Goal: Transaction & Acquisition: Purchase product/service

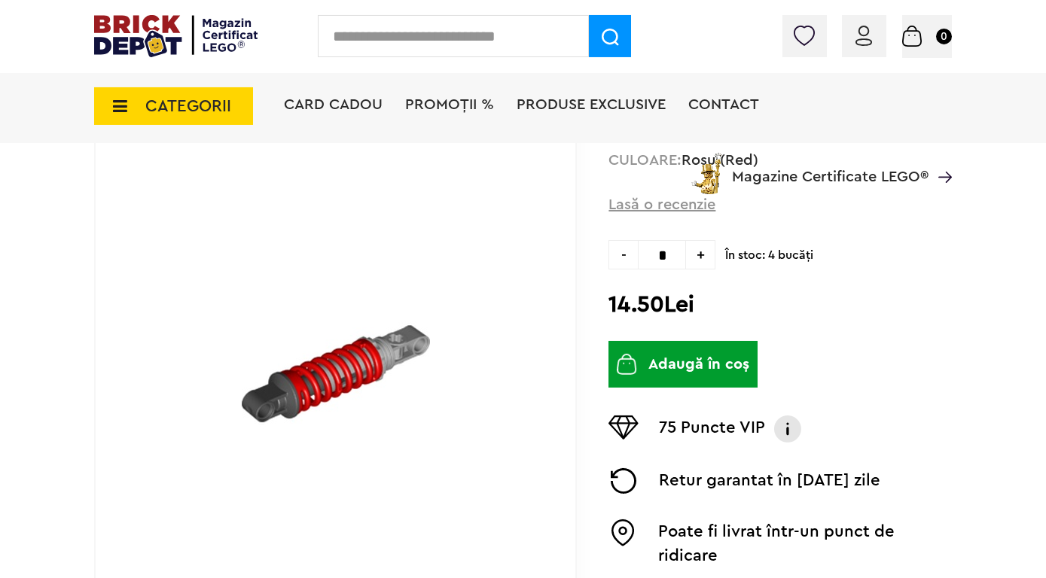
scroll to position [209, 0]
click at [697, 255] on span "+" at bounding box center [700, 253] width 29 height 29
type input "*"
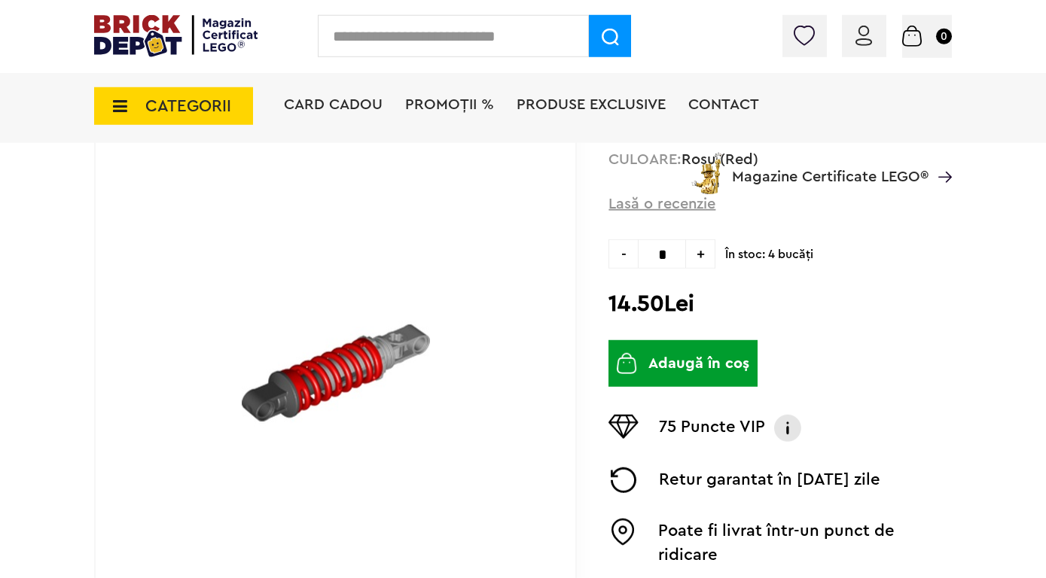
click at [694, 368] on button "Adaugă în coș" at bounding box center [682, 363] width 149 height 47
click at [691, 362] on button "Adaugă în coș" at bounding box center [682, 363] width 149 height 47
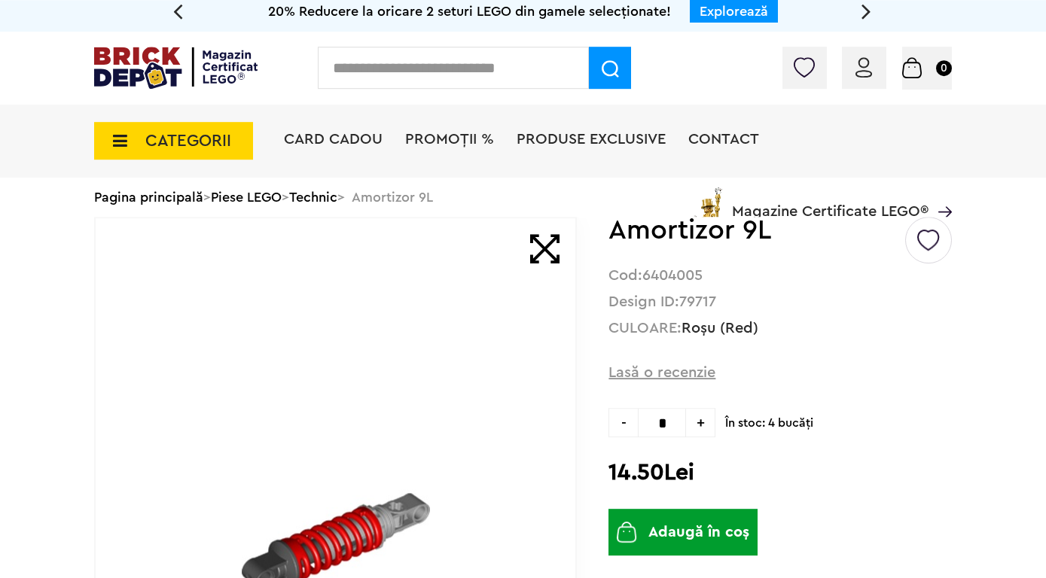
scroll to position [7, 0]
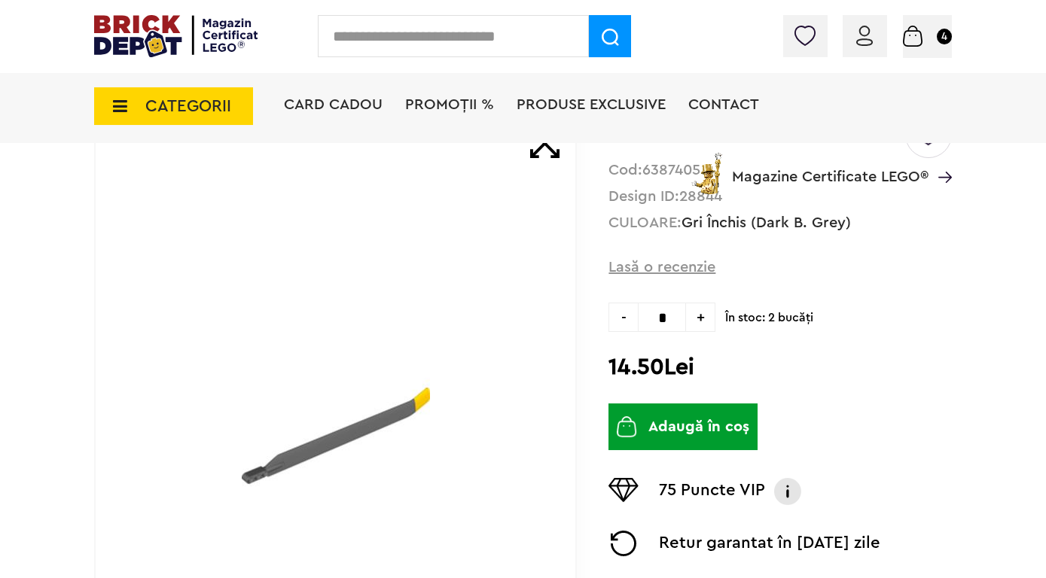
scroll to position [147, 0]
click at [700, 321] on span "+" at bounding box center [700, 316] width 29 height 29
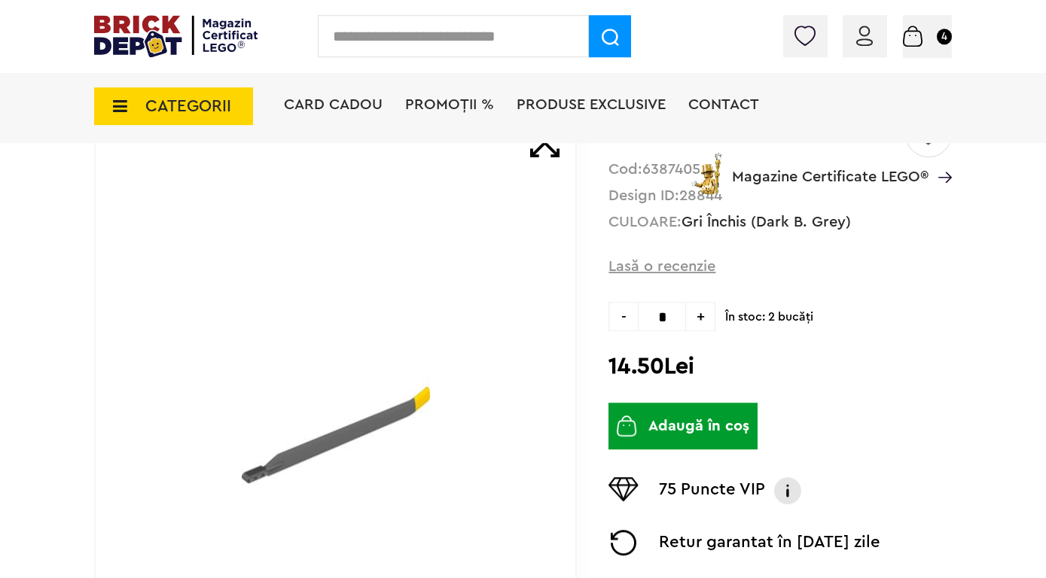
type input "*"
click at [680, 428] on button "Adaugă în coș" at bounding box center [682, 426] width 149 height 47
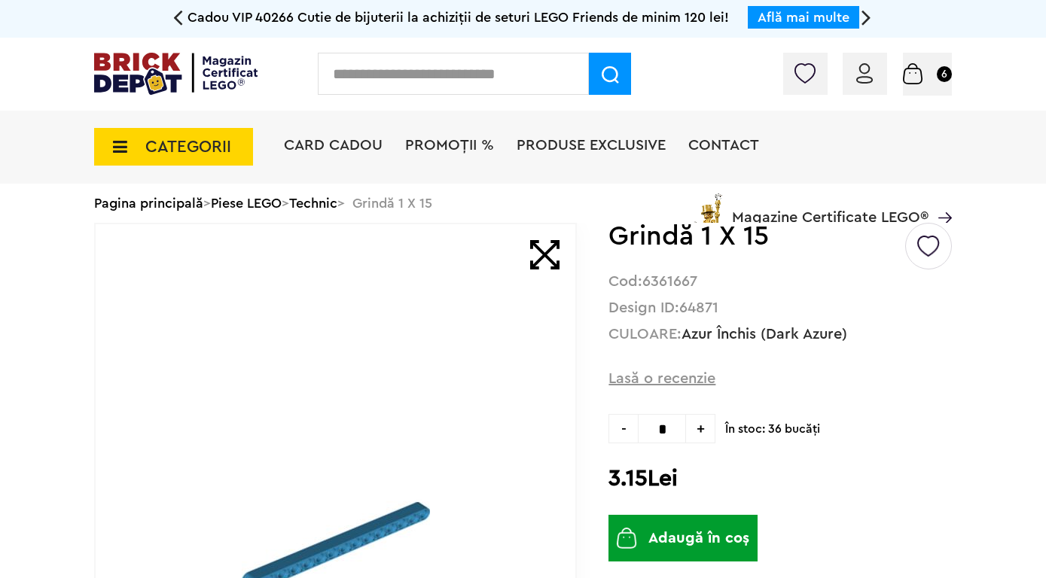
click at [695, 433] on span "+" at bounding box center [700, 428] width 29 height 29
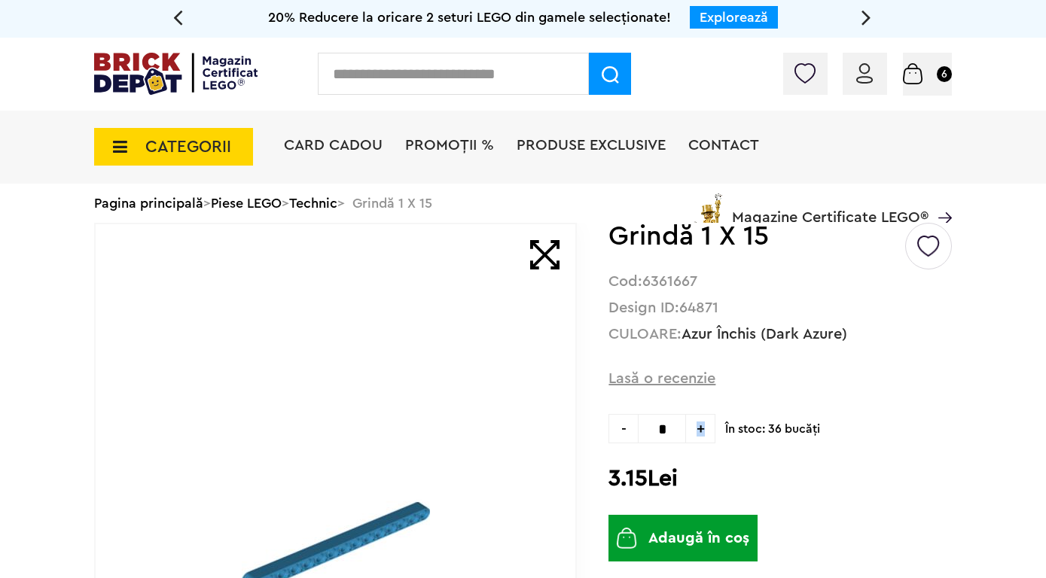
click at [695, 433] on span "+" at bounding box center [700, 428] width 29 height 29
type input "**"
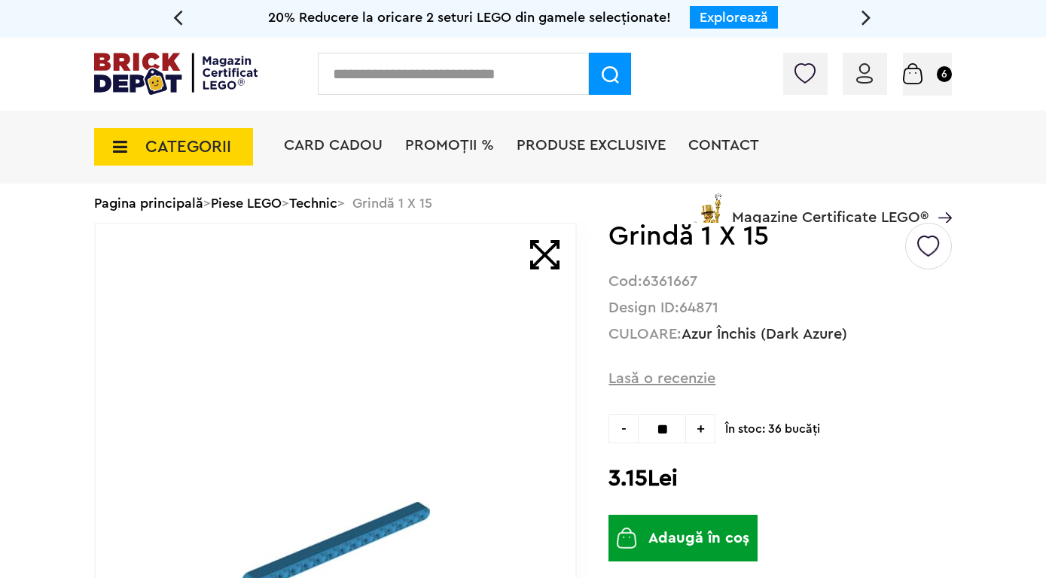
click at [700, 533] on button "Adaugă în coș" at bounding box center [682, 538] width 149 height 47
click at [496, 78] on input "text" at bounding box center [453, 74] width 271 height 42
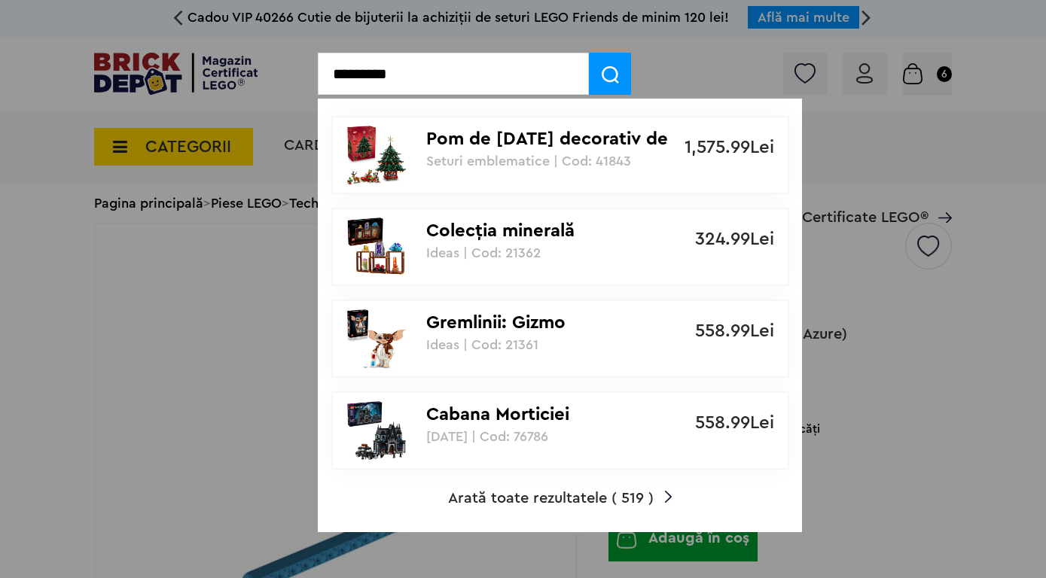
type input "********"
click at [617, 501] on span "Arată toate rezultatele ( 519 )" at bounding box center [551, 498] width 206 height 15
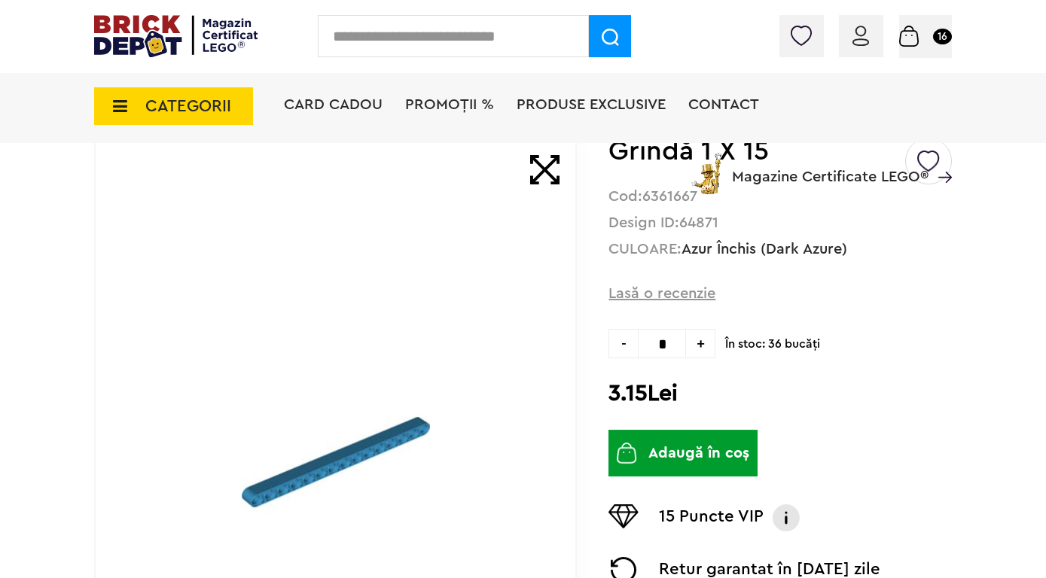
scroll to position [124, 0]
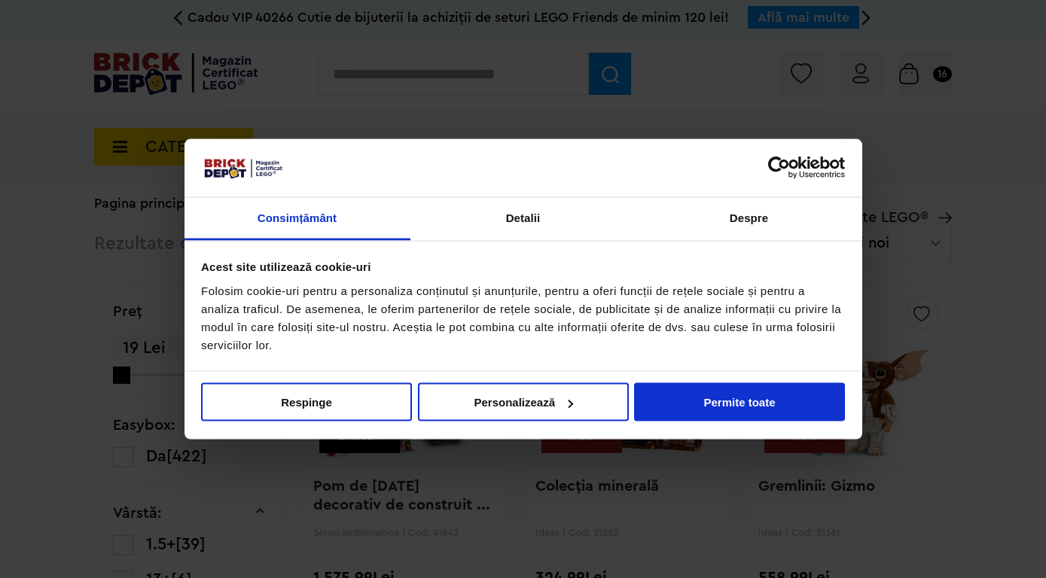
click at [714, 395] on button "Permite toate" at bounding box center [739, 402] width 211 height 38
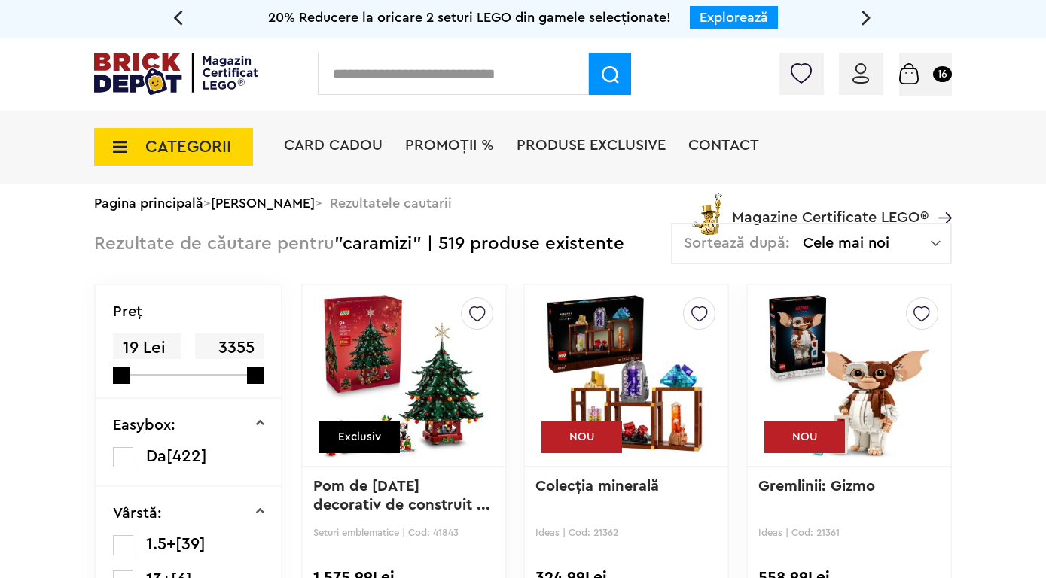
click at [368, 74] on input "text" at bounding box center [453, 74] width 271 height 42
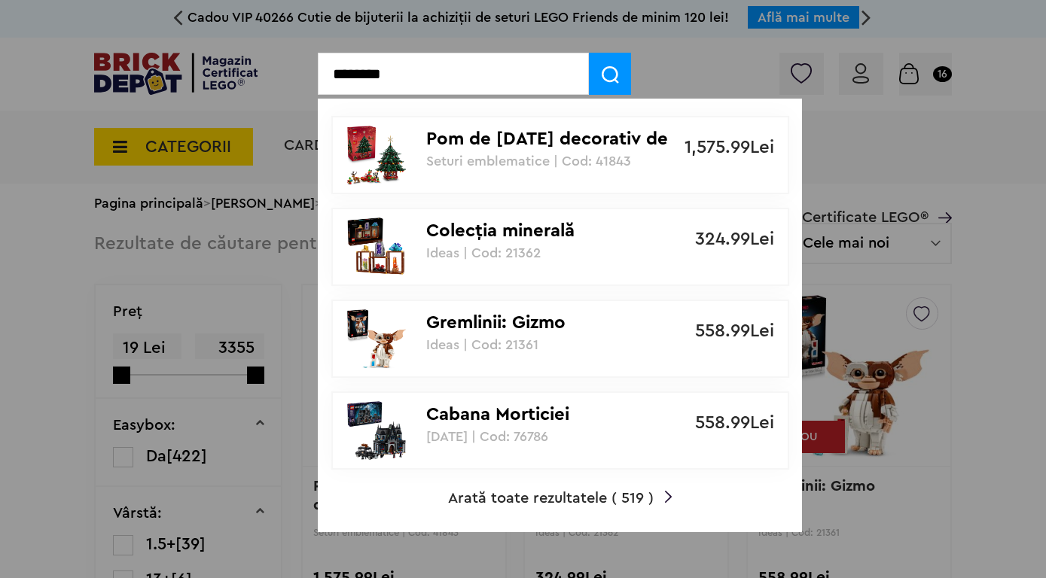
drag, startPoint x: 499, startPoint y: 80, endPoint x: 321, endPoint y: 82, distance: 177.7
click at [321, 82] on input "********" at bounding box center [453, 74] width 271 height 42
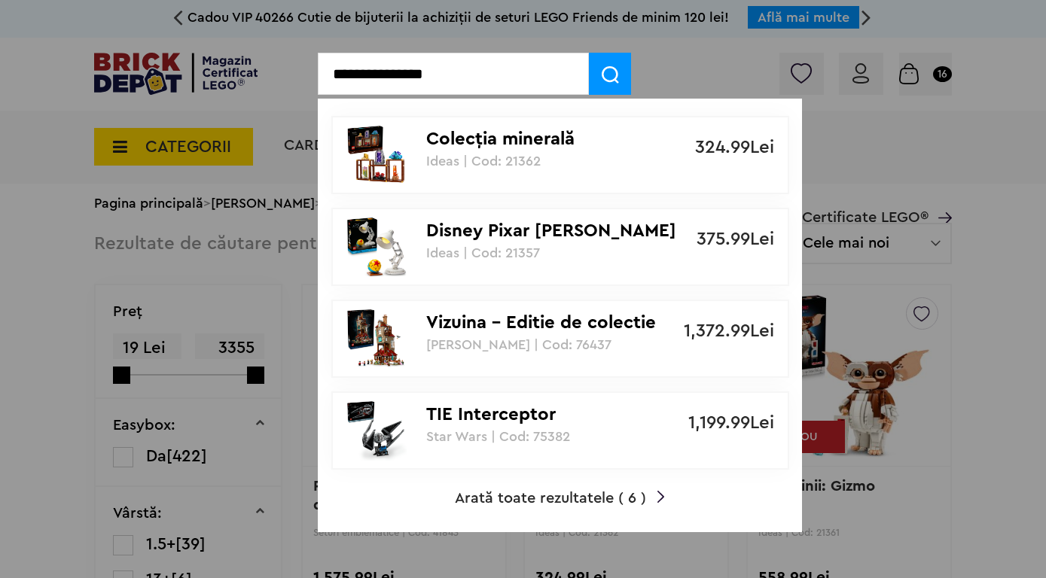
click at [380, 78] on input "**********" at bounding box center [453, 74] width 271 height 42
type input "**********"
drag, startPoint x: 474, startPoint y: 77, endPoint x: 328, endPoint y: 85, distance: 147.1
click at [328, 85] on input "**********" at bounding box center [453, 74] width 271 height 42
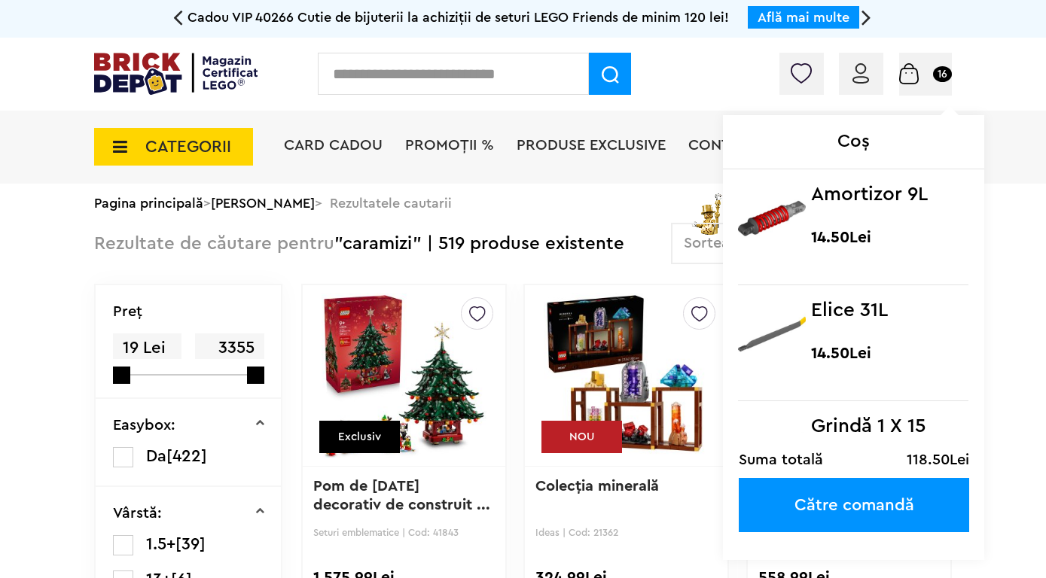
click at [929, 79] on span "Coș 16" at bounding box center [925, 73] width 53 height 15
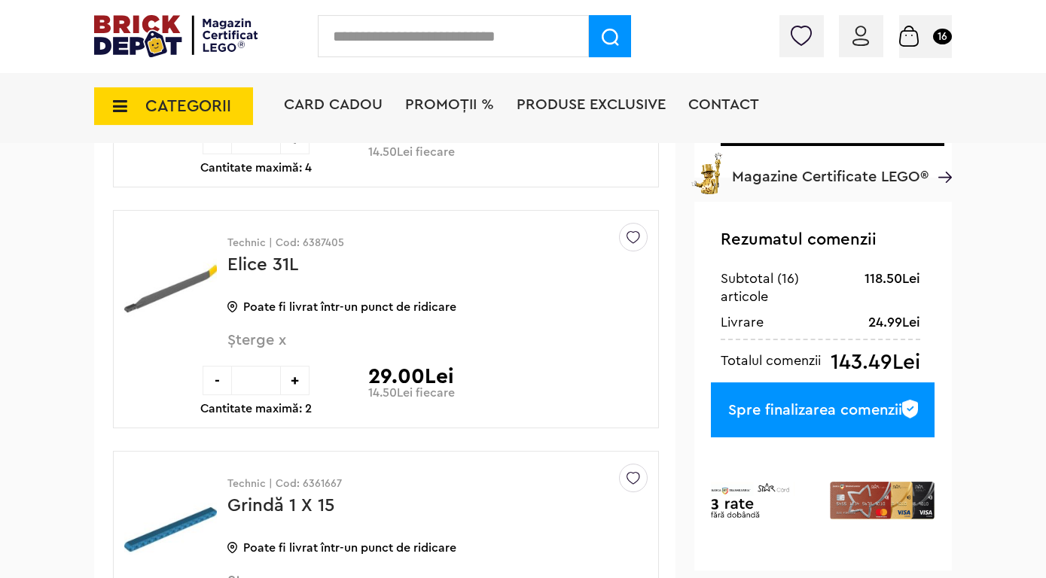
scroll to position [331, 0]
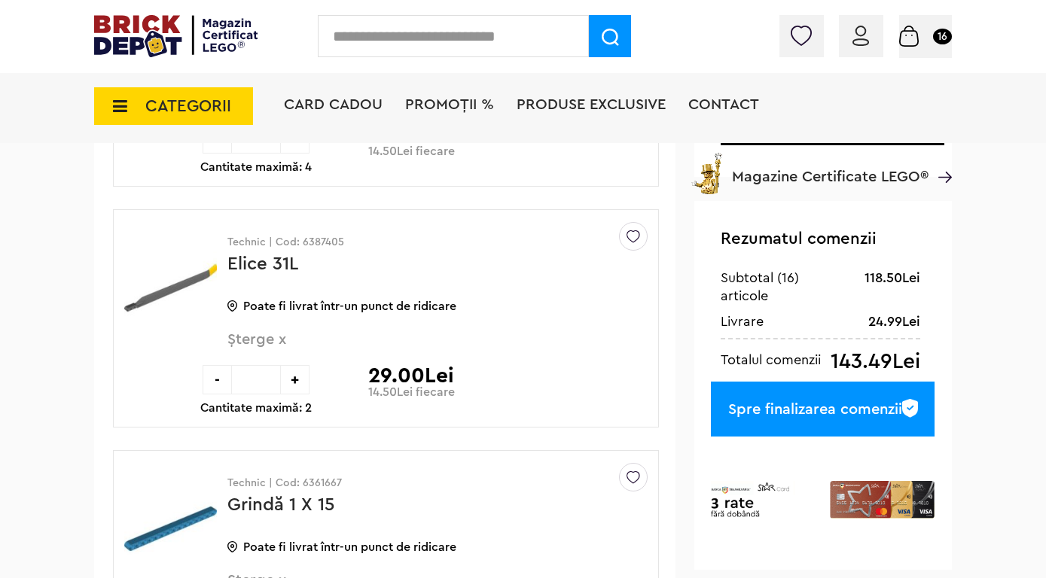
click at [468, 38] on input "text" at bounding box center [453, 36] width 271 height 42
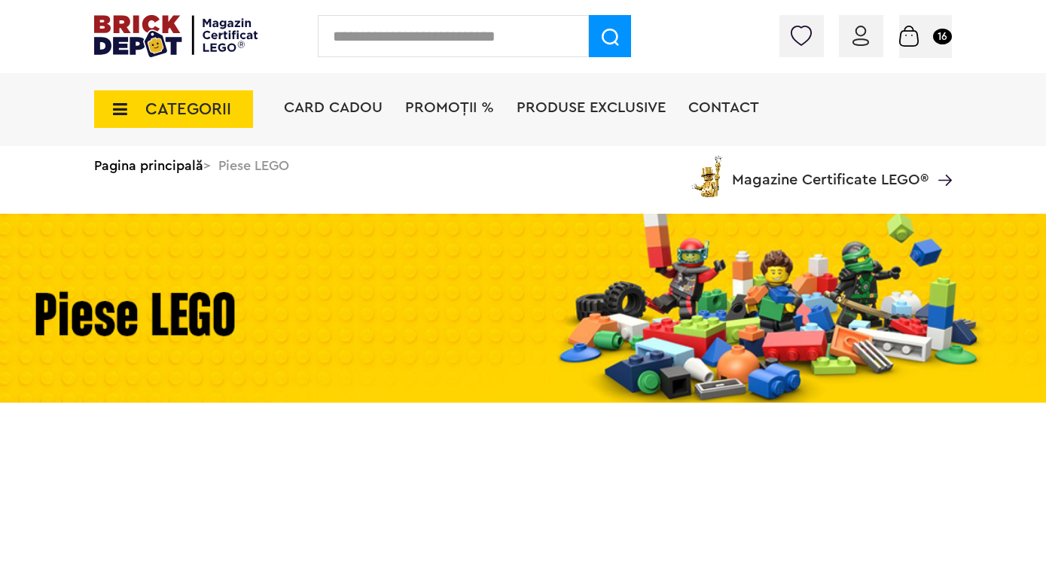
click at [557, 418] on div at bounding box center [523, 308] width 1046 height 246
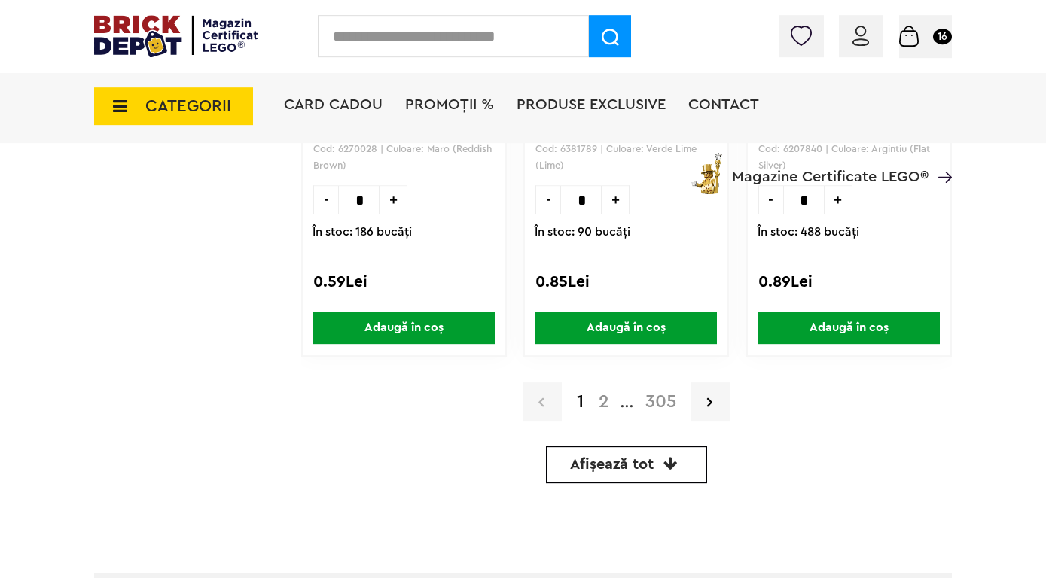
scroll to position [4573, 0]
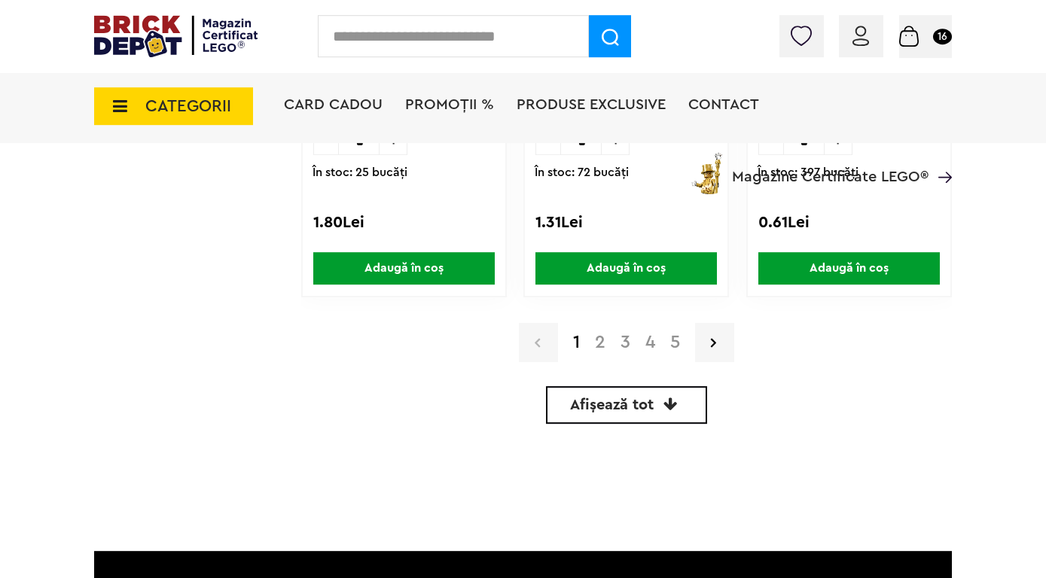
scroll to position [4612, 0]
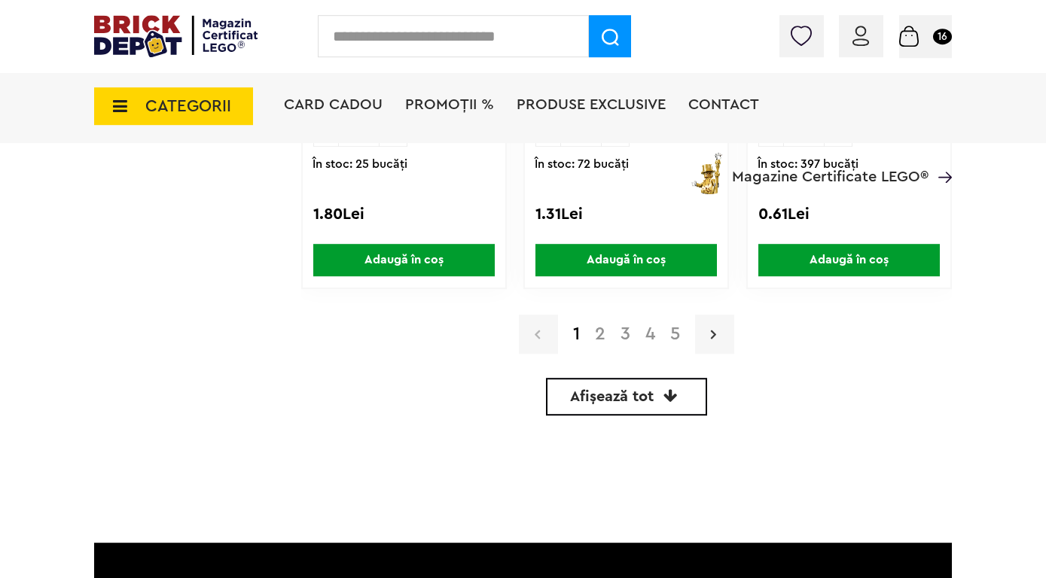
click at [708, 342] on link at bounding box center [714, 334] width 39 height 39
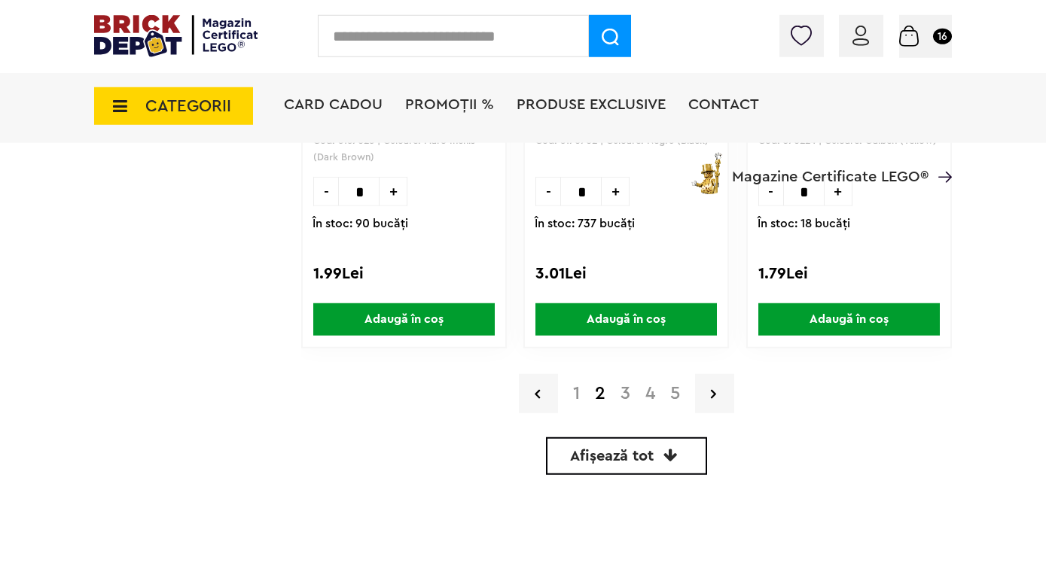
scroll to position [4553, 0]
click at [714, 395] on icon at bounding box center [713, 393] width 5 height 15
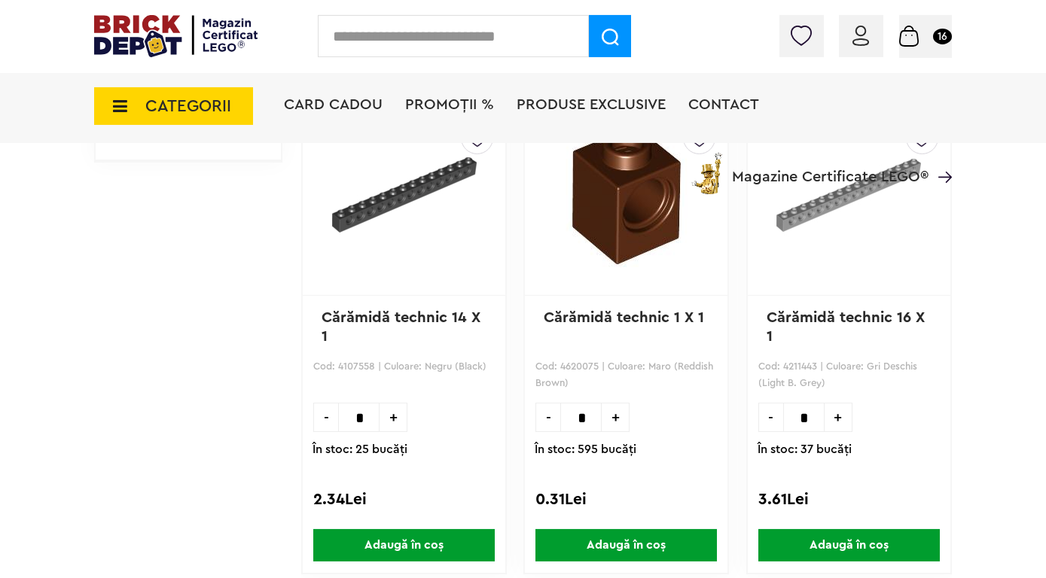
scroll to position [933, 0]
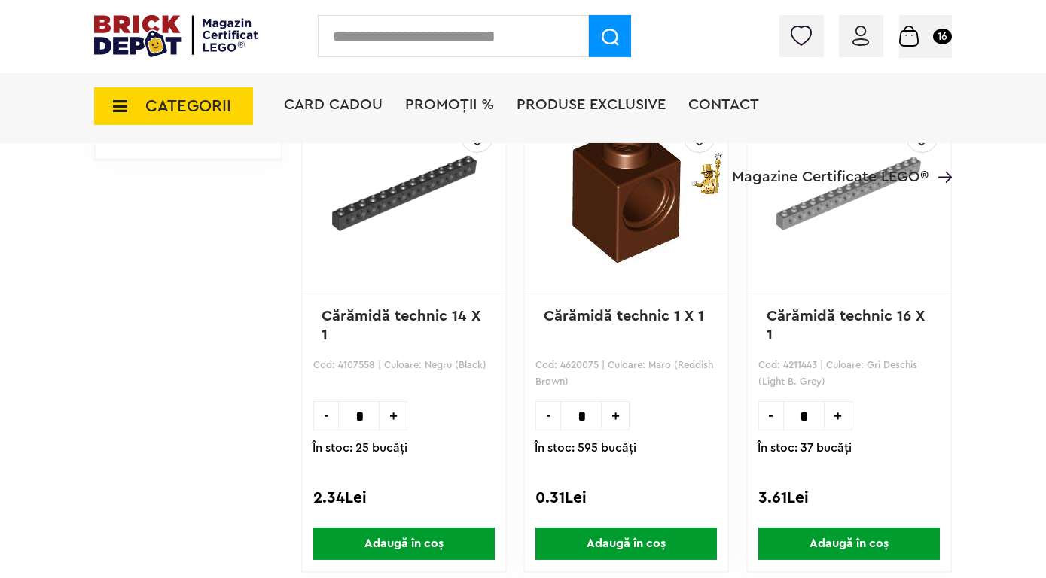
click at [457, 277] on link at bounding box center [404, 201] width 165 height 160
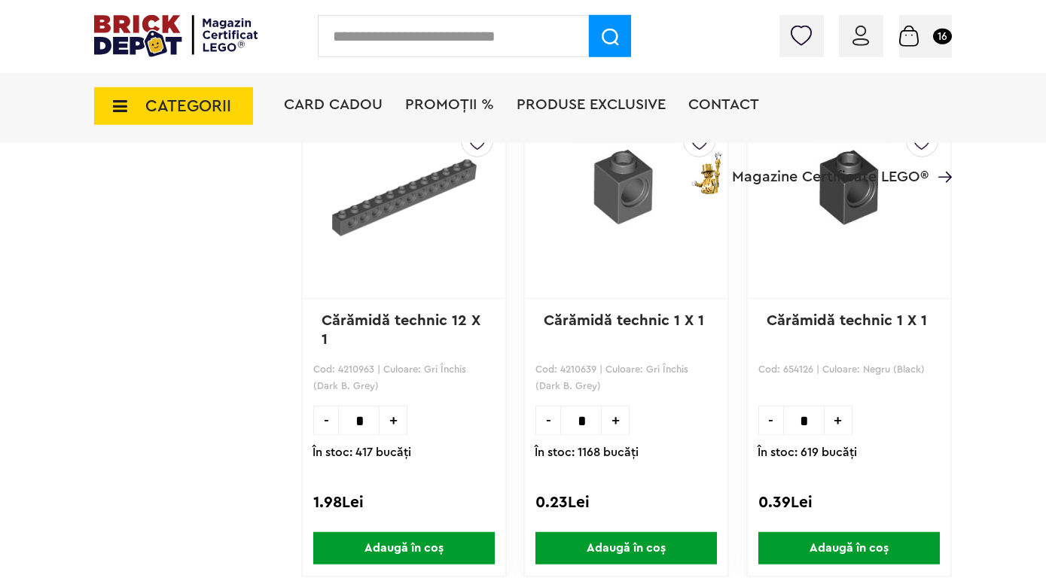
scroll to position [3344, 0]
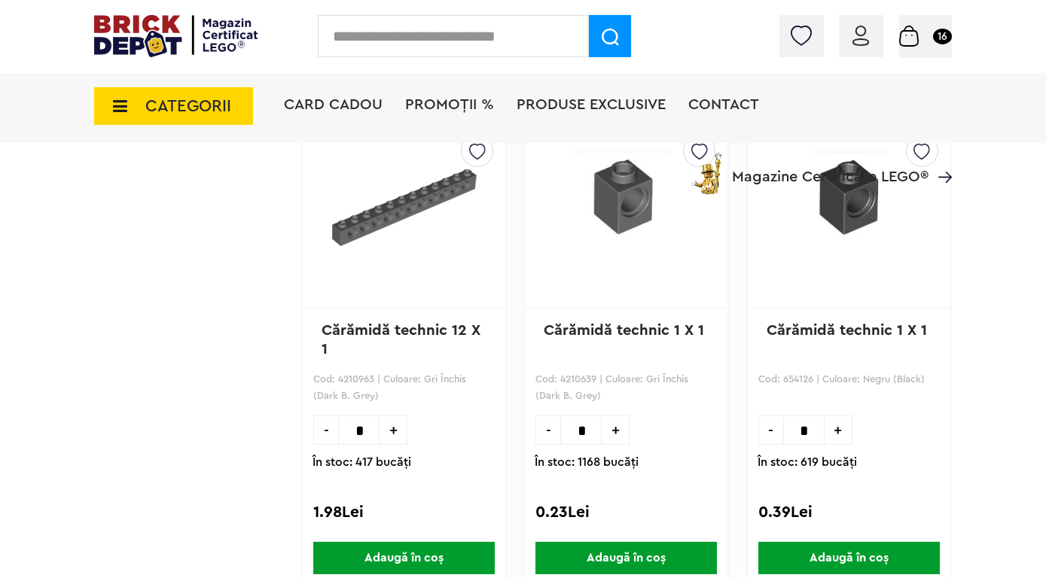
click at [389, 236] on img at bounding box center [404, 208] width 165 height 145
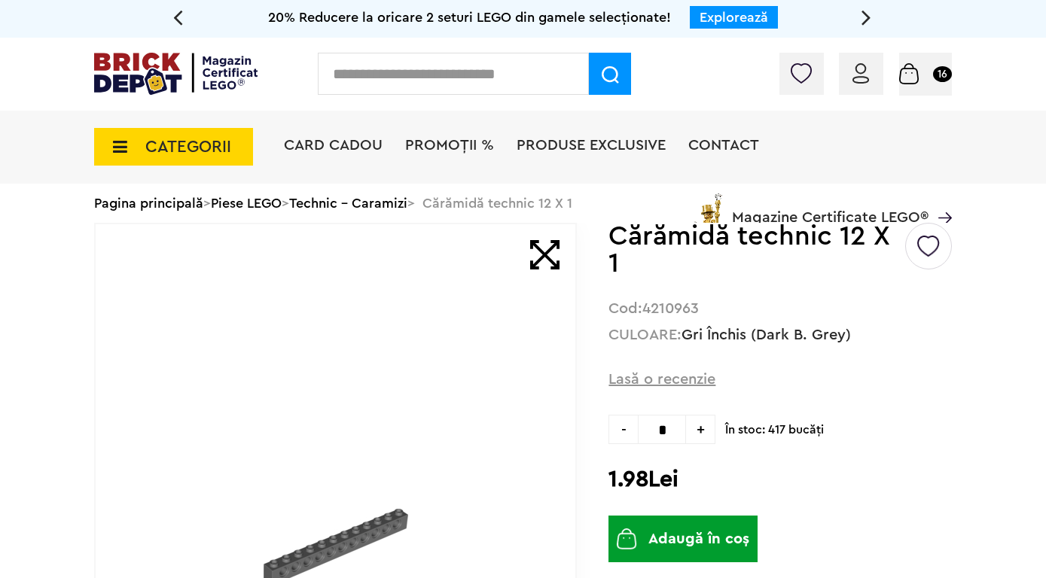
click at [810, 158] on div "Card Cadou PROMOȚII % Produse exclusive Contact Magazine Certificate LEGO®" at bounding box center [618, 173] width 668 height 124
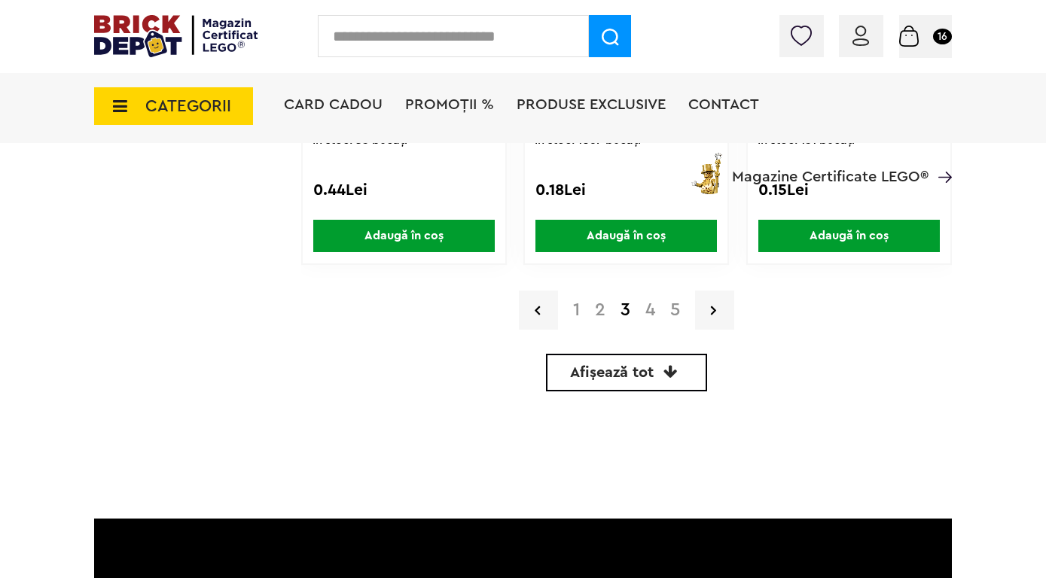
scroll to position [4637, 0]
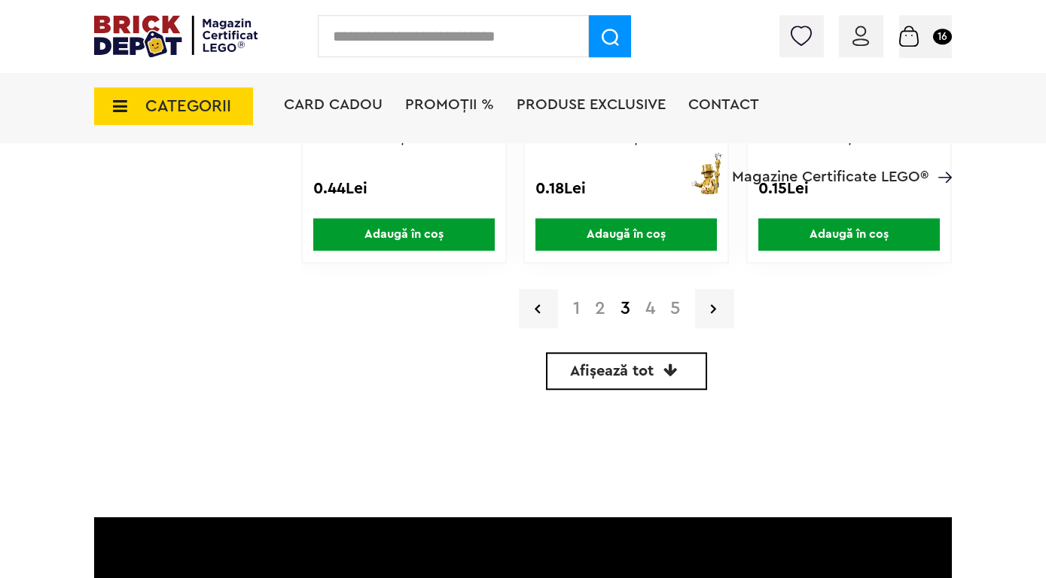
click at [575, 314] on link "1" at bounding box center [577, 309] width 22 height 18
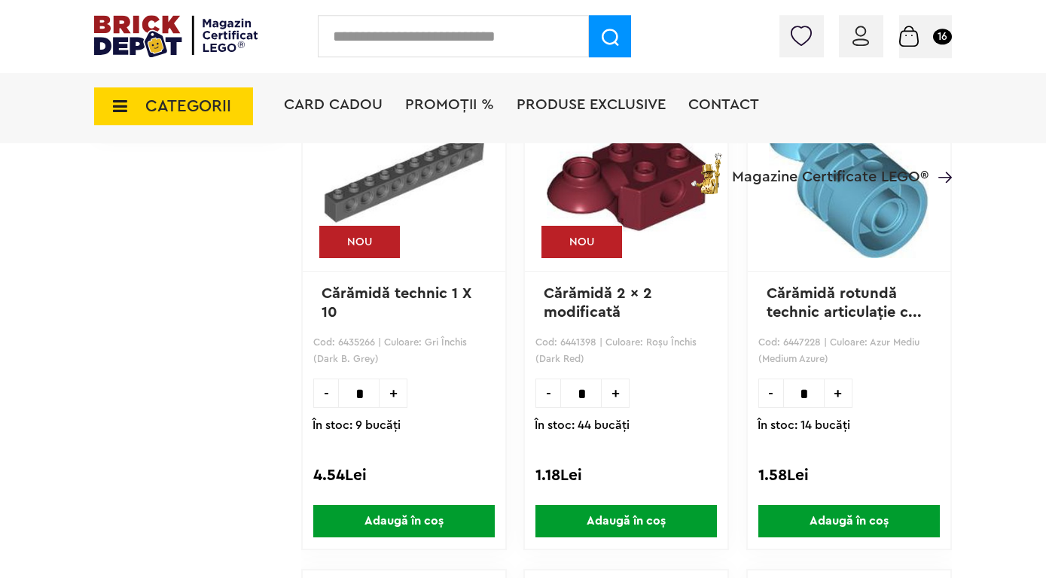
scroll to position [956, 0]
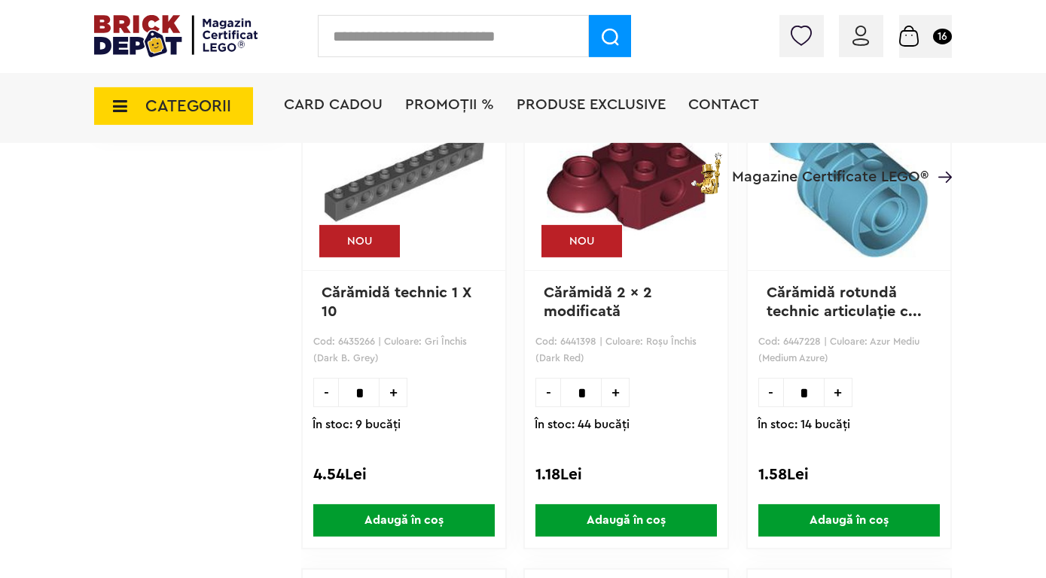
click at [401, 288] on link "Cărămidă technic 1 X 10" at bounding box center [399, 302] width 154 height 34
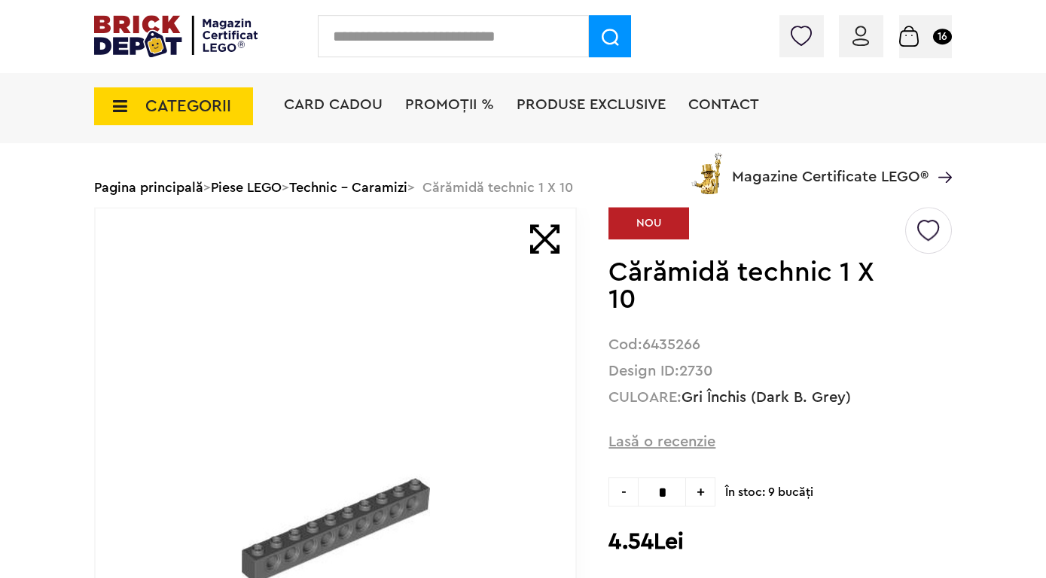
scroll to position [50, 0]
click at [697, 494] on span "+" at bounding box center [700, 492] width 29 height 29
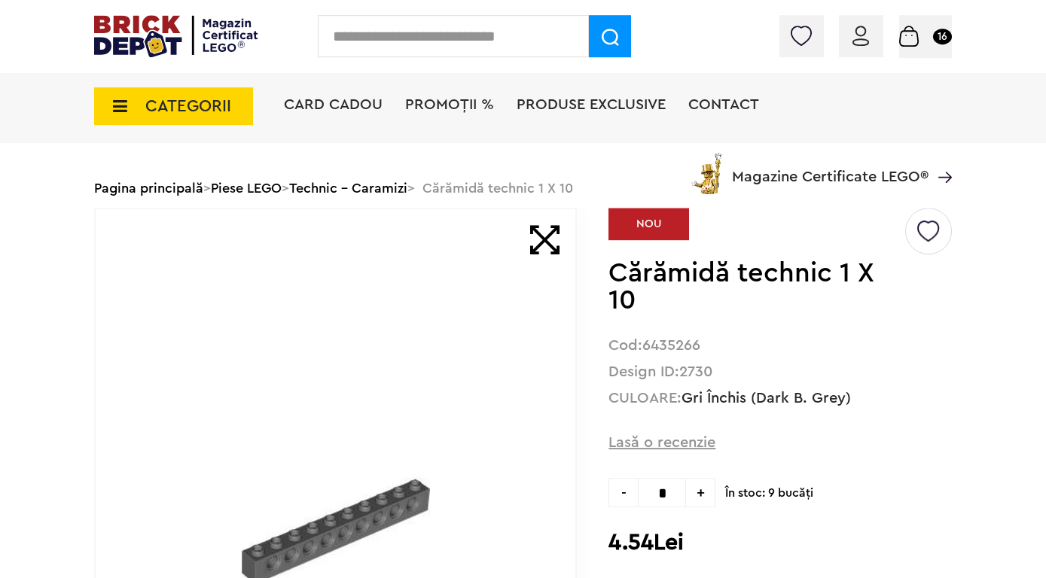
type input "*"
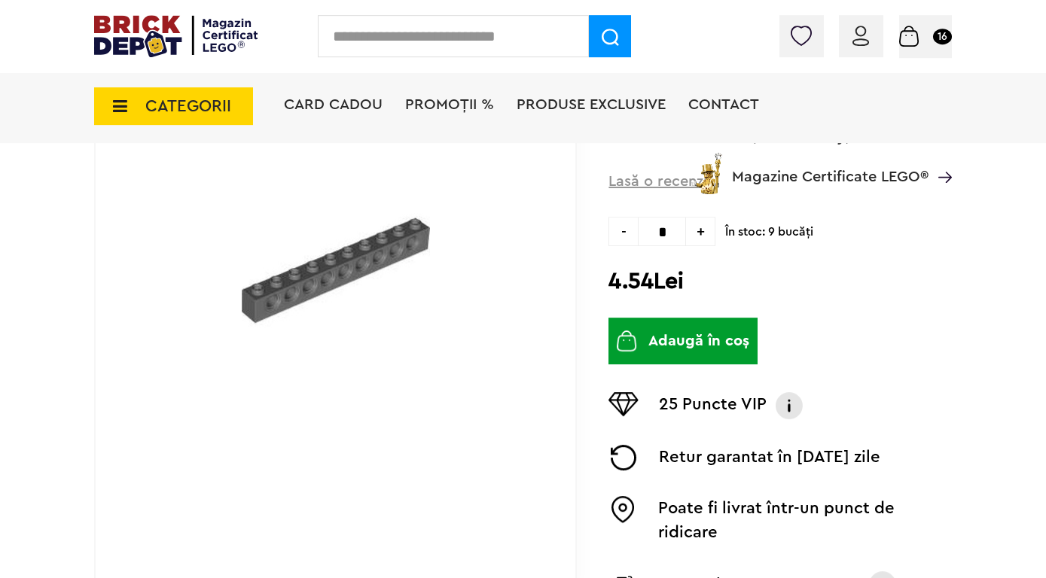
scroll to position [322, 0]
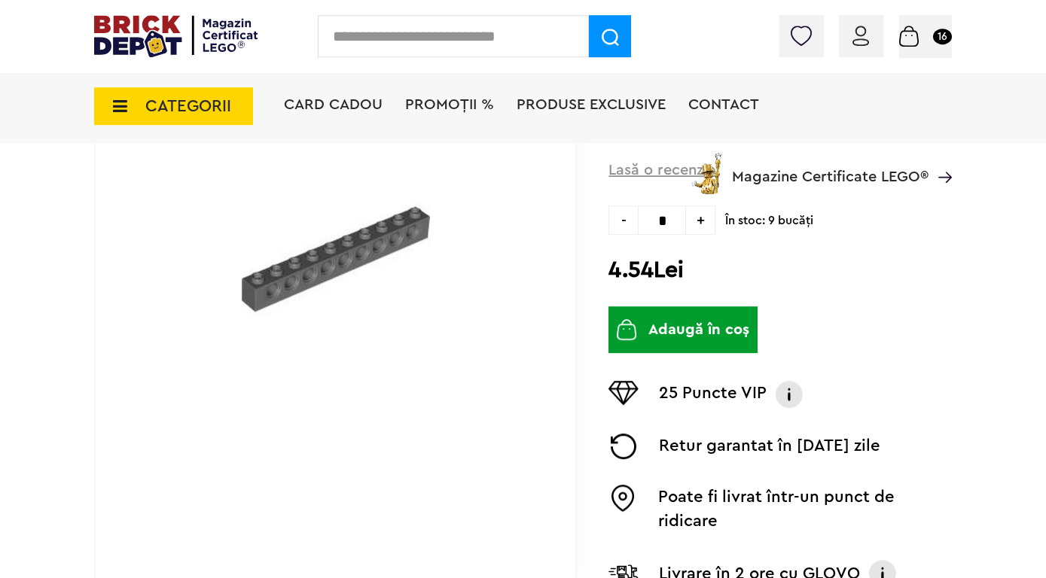
click at [679, 334] on button "Adaugă în coș" at bounding box center [682, 330] width 149 height 47
click at [935, 38] on small "16" at bounding box center [942, 37] width 19 height 16
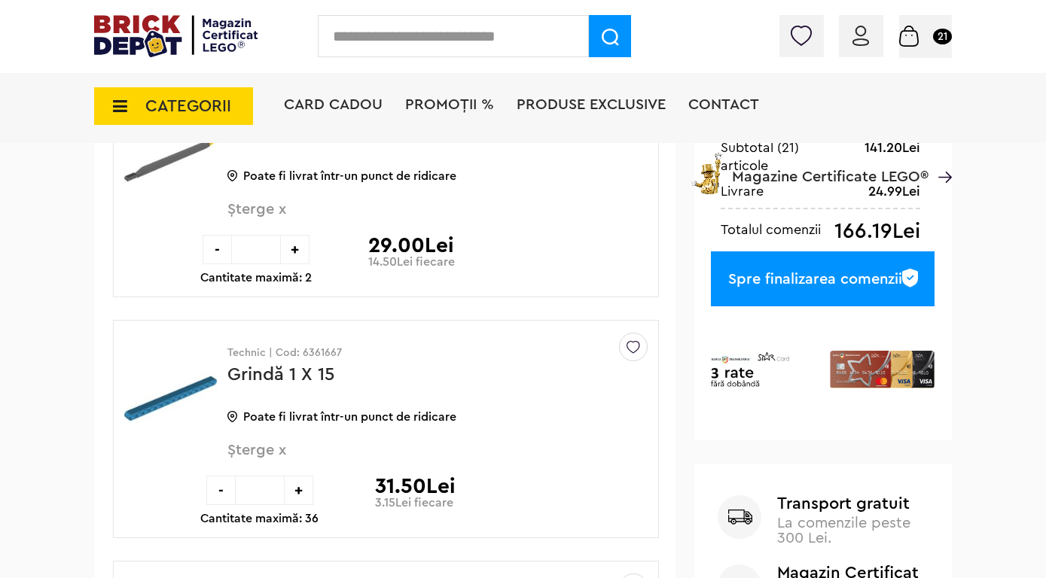
scroll to position [462, 0]
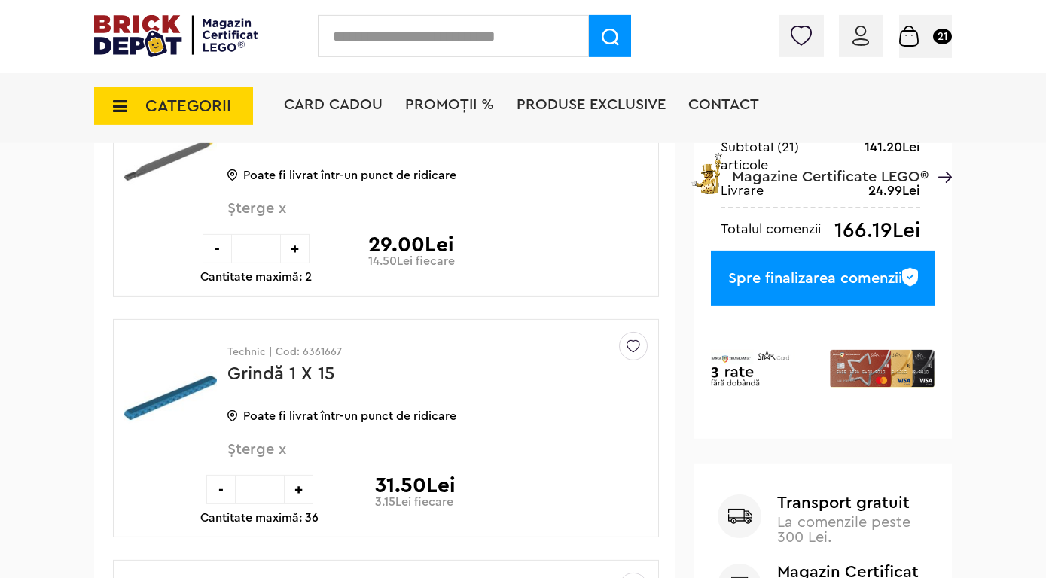
click at [855, 278] on div "Spre finalizarea comenzii" at bounding box center [823, 278] width 224 height 55
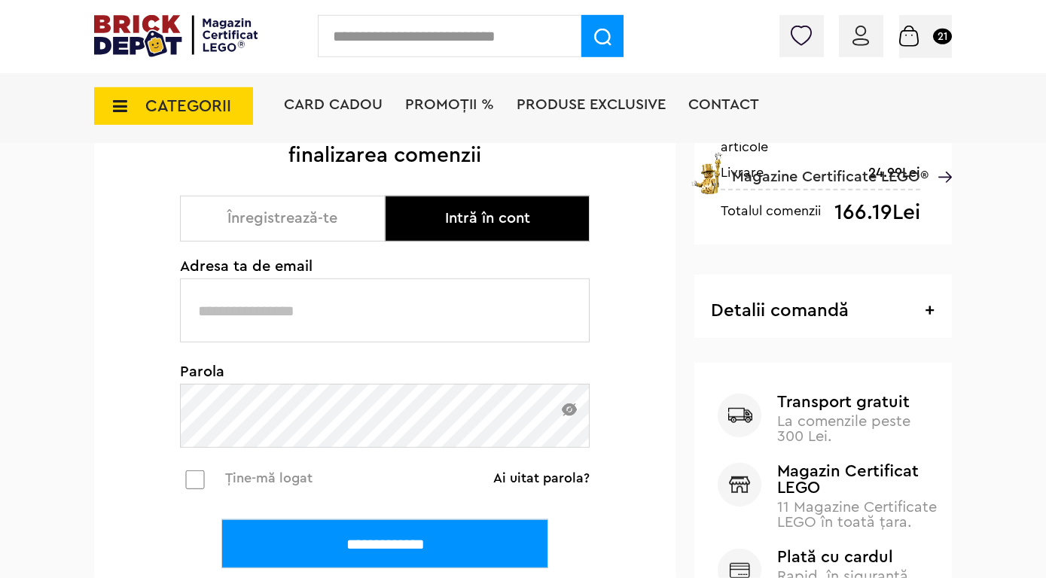
scroll to position [242, 0]
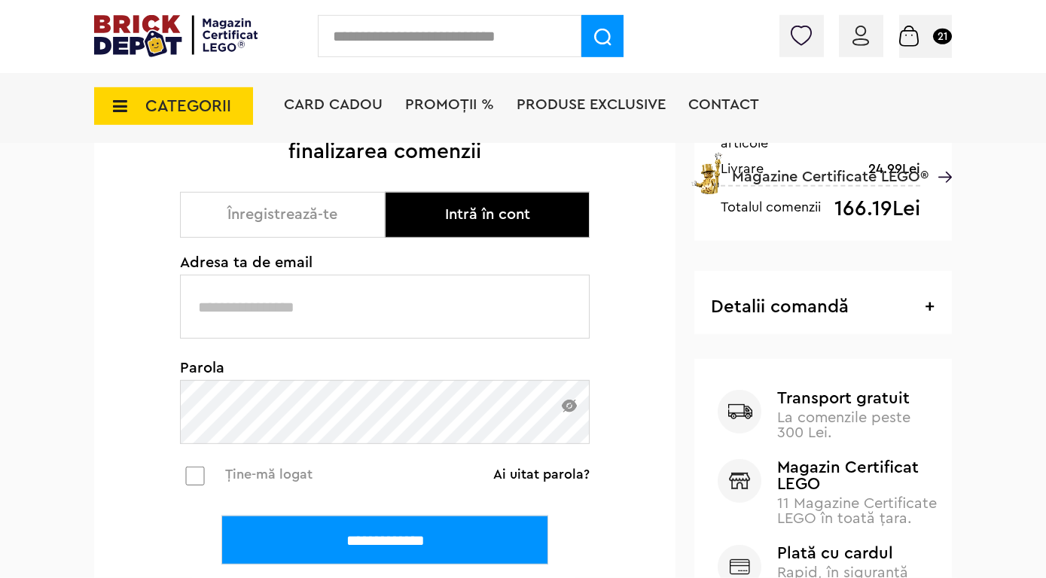
click at [318, 309] on input "text" at bounding box center [385, 307] width 410 height 64
type input "**********"
click at [389, 552] on input "**********" at bounding box center [384, 540] width 327 height 49
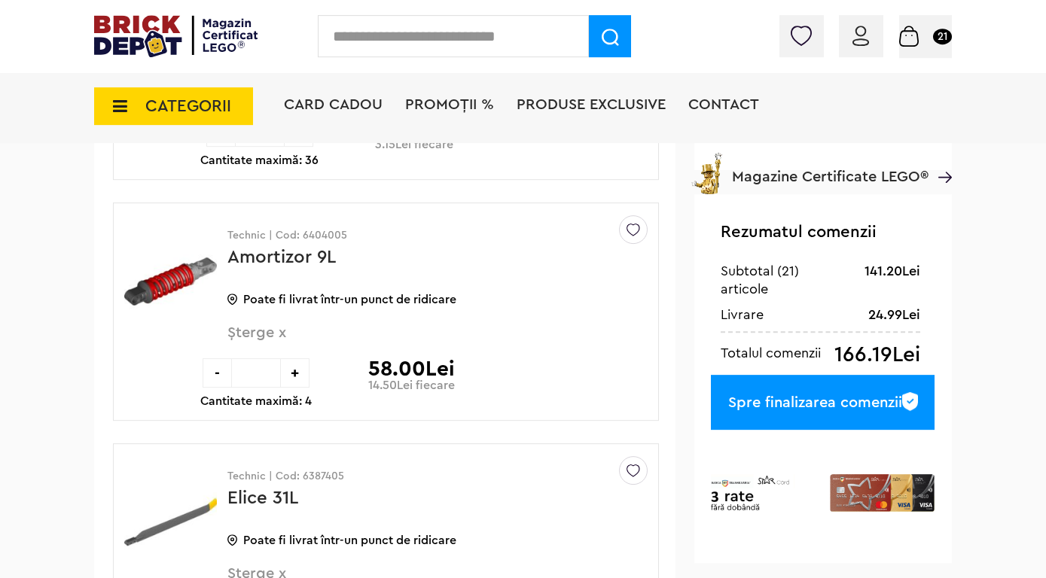
scroll to position [337, 0]
click at [828, 405] on div "Spre finalizarea comenzii" at bounding box center [823, 403] width 224 height 55
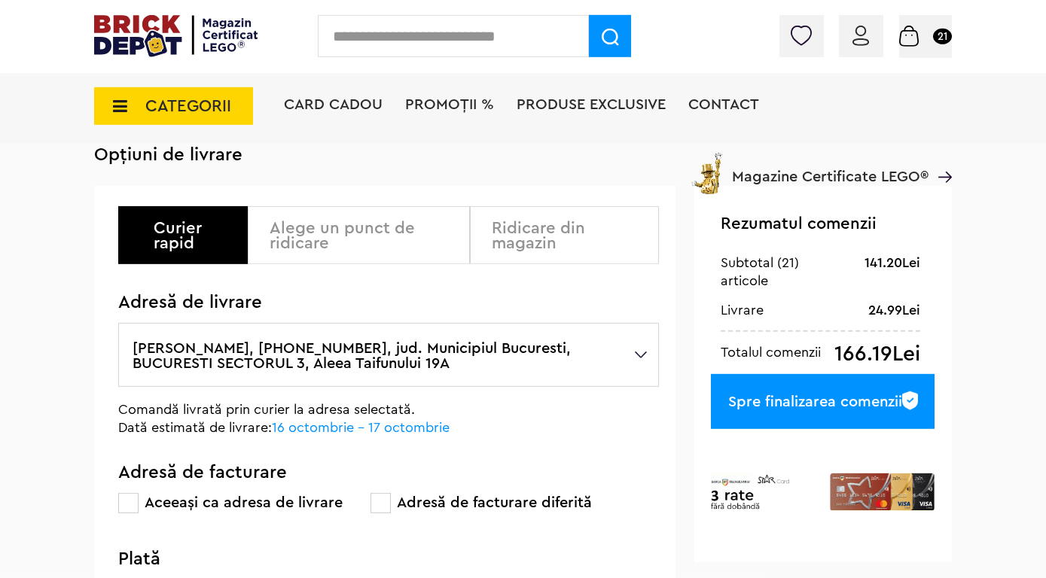
scroll to position [107, 0]
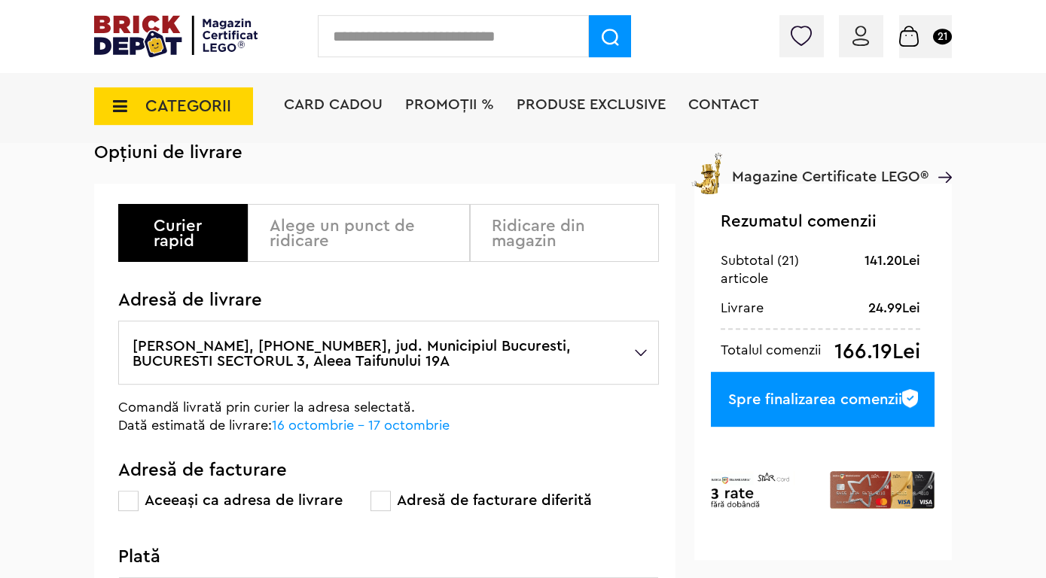
click at [360, 237] on div "Alege un punct de ridicare" at bounding box center [364, 233] width 189 height 30
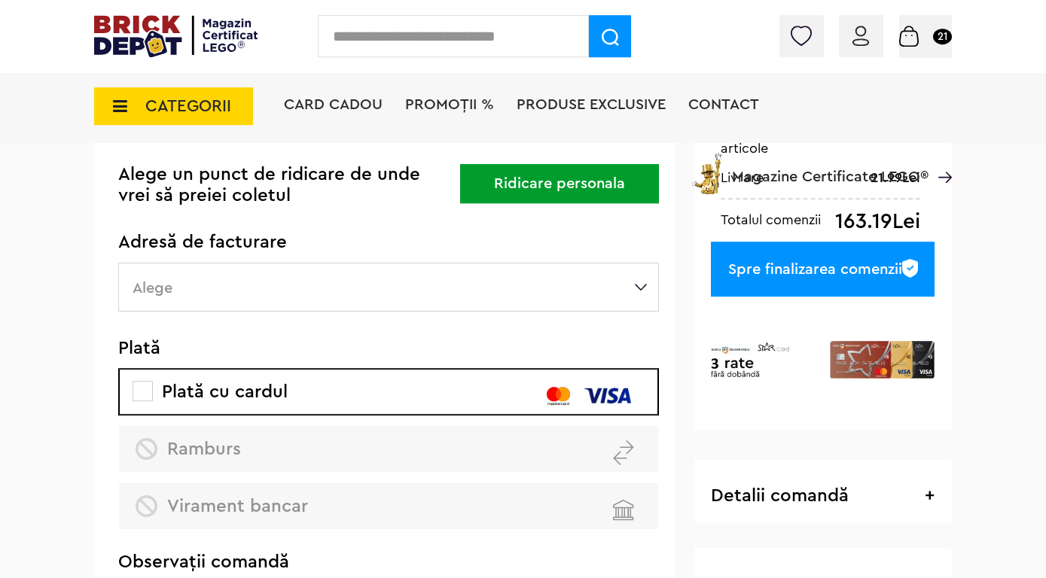
scroll to position [114, 0]
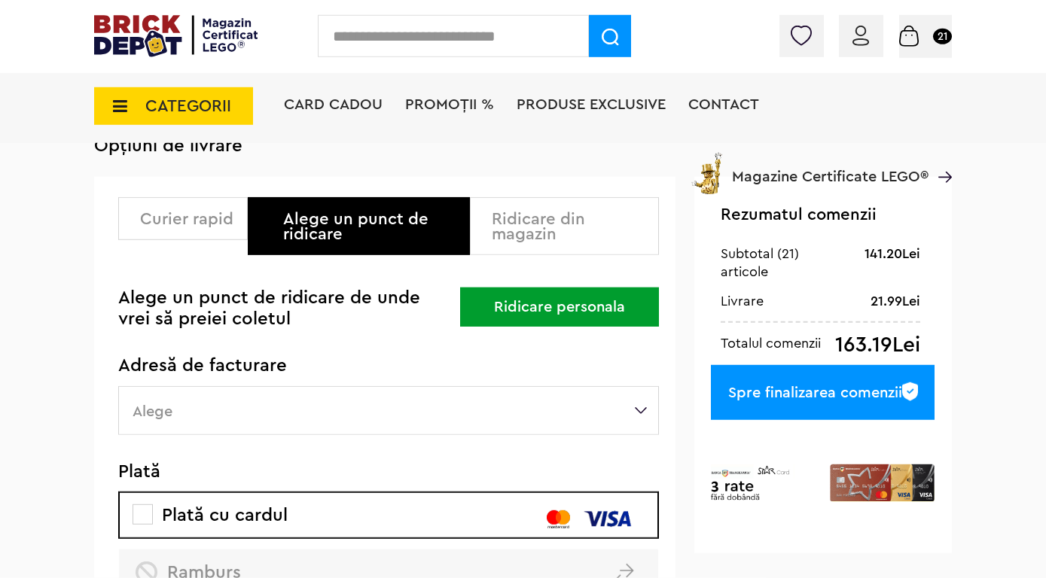
click at [547, 310] on button "Ridicare personala" at bounding box center [559, 307] width 199 height 39
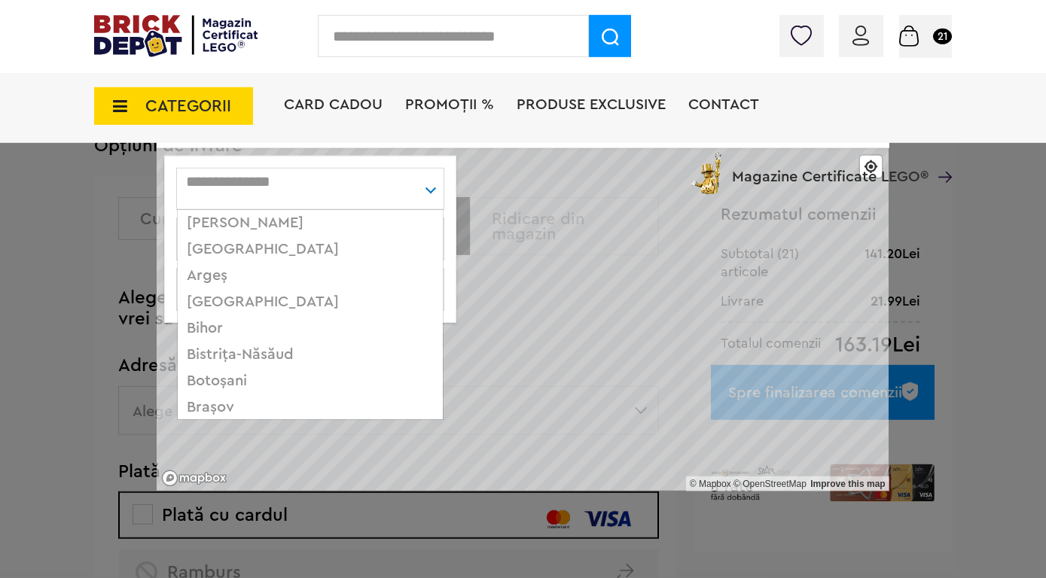
click at [358, 196] on div "Alege judet... Alba Arad Argeş Bacău Bihor Bistriţa-Năsăud Botoşani Braşov Brăi…" at bounding box center [310, 189] width 268 height 42
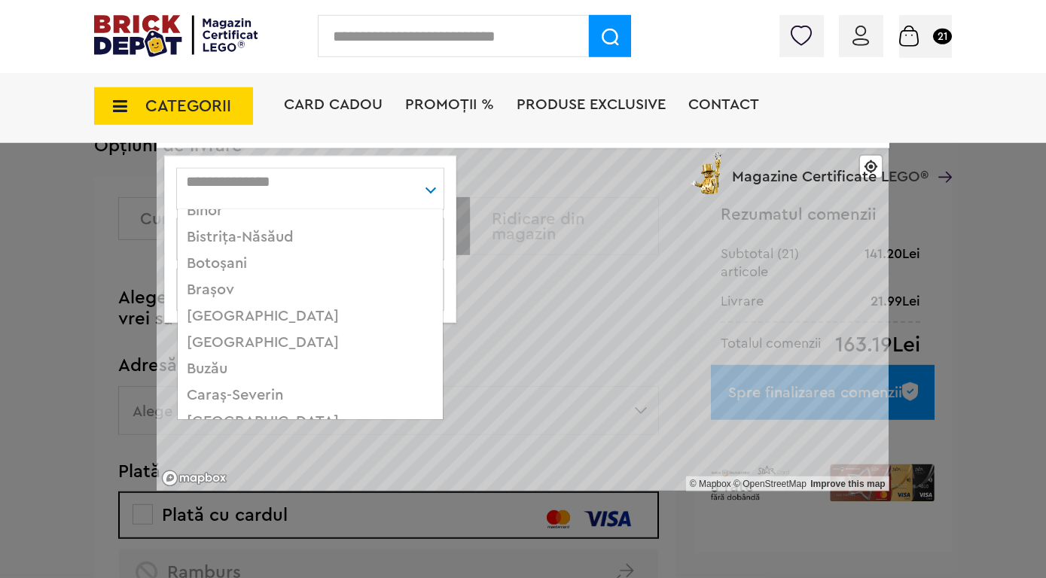
scroll to position [117, 0]
click at [257, 346] on div "București" at bounding box center [310, 343] width 265 height 26
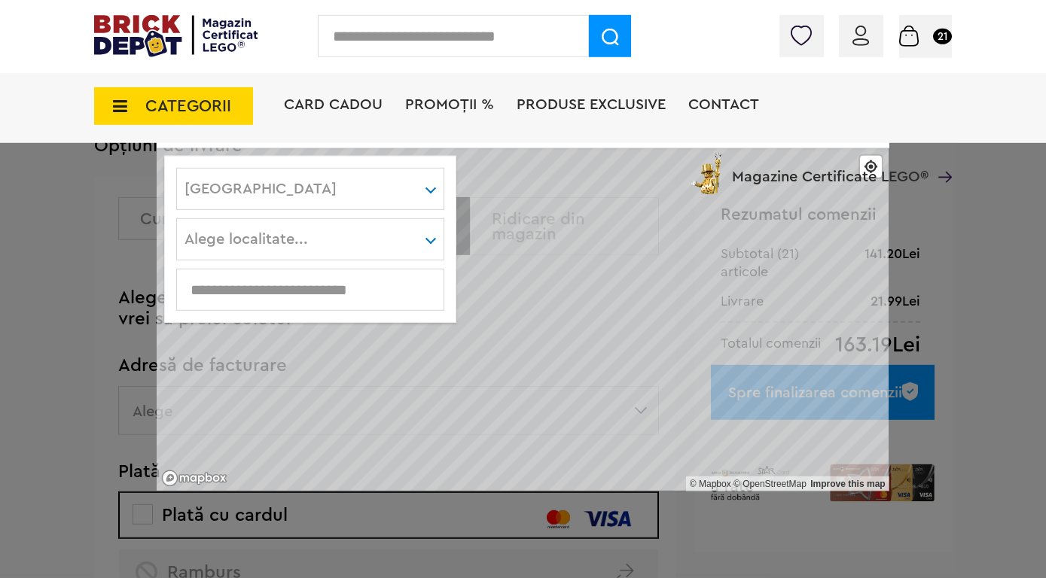
click at [318, 223] on div "Alege localitate... Sector 1 Sector 2 Sector 3 Sector 4 Sector 5 Sector 6" at bounding box center [310, 239] width 268 height 42
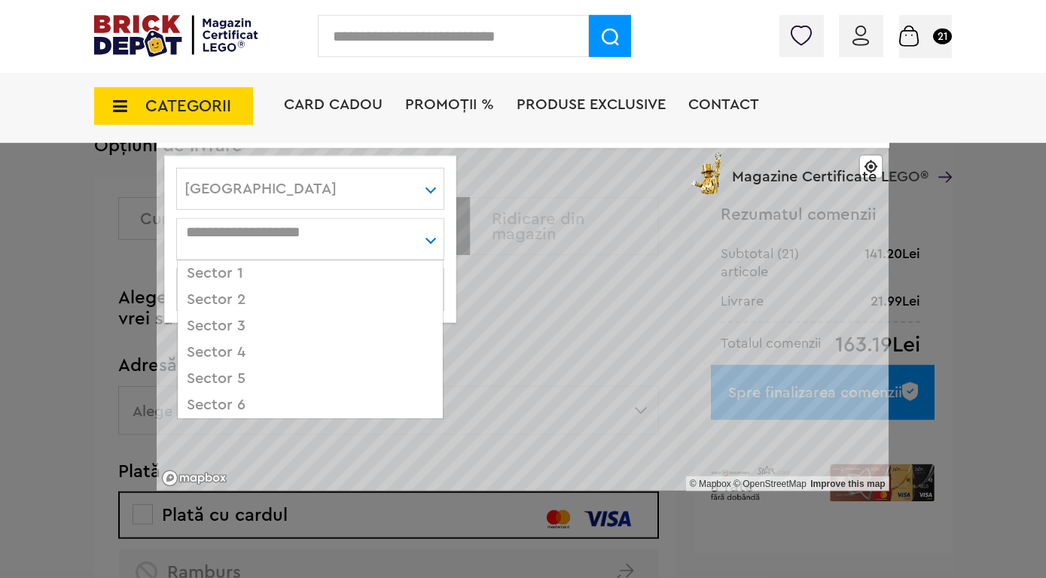
click at [255, 386] on div "Sector 5" at bounding box center [310, 379] width 265 height 26
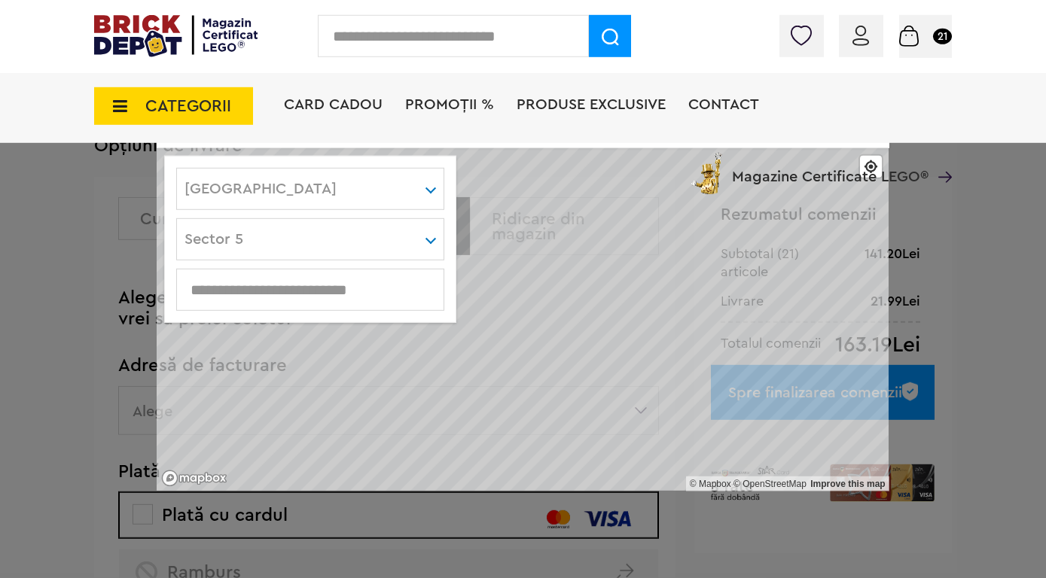
click at [295, 285] on input "text" at bounding box center [310, 290] width 267 height 17
click at [859, 178] on span "Magazine Certificate LEGO®" at bounding box center [830, 167] width 197 height 35
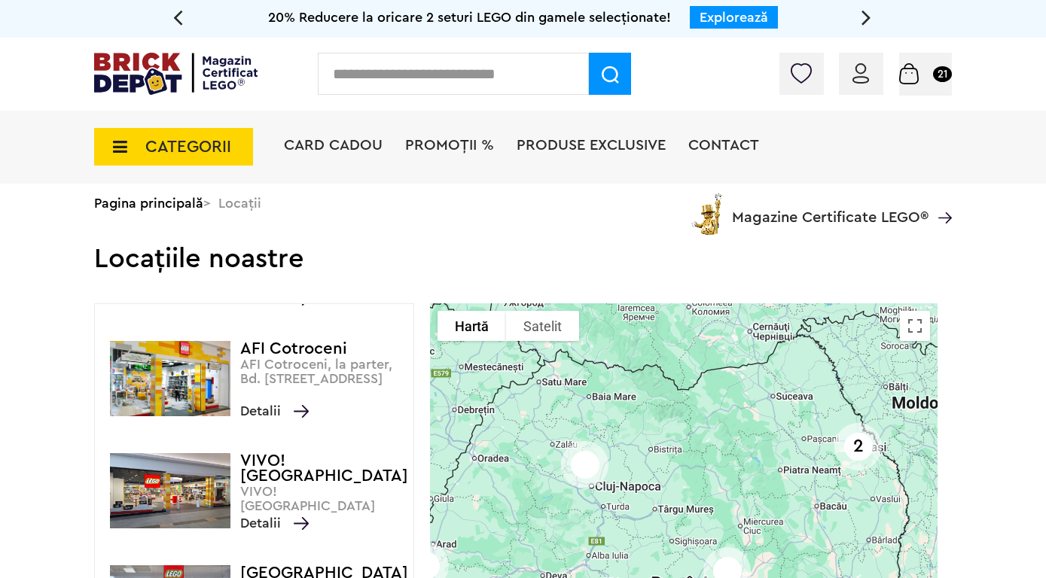
scroll to position [540, 0]
click at [303, 359] on p "AFI Cotroceni, la parter, Bd. [STREET_ADDRESS][PERSON_NAME]." at bounding box center [323, 371] width 166 height 29
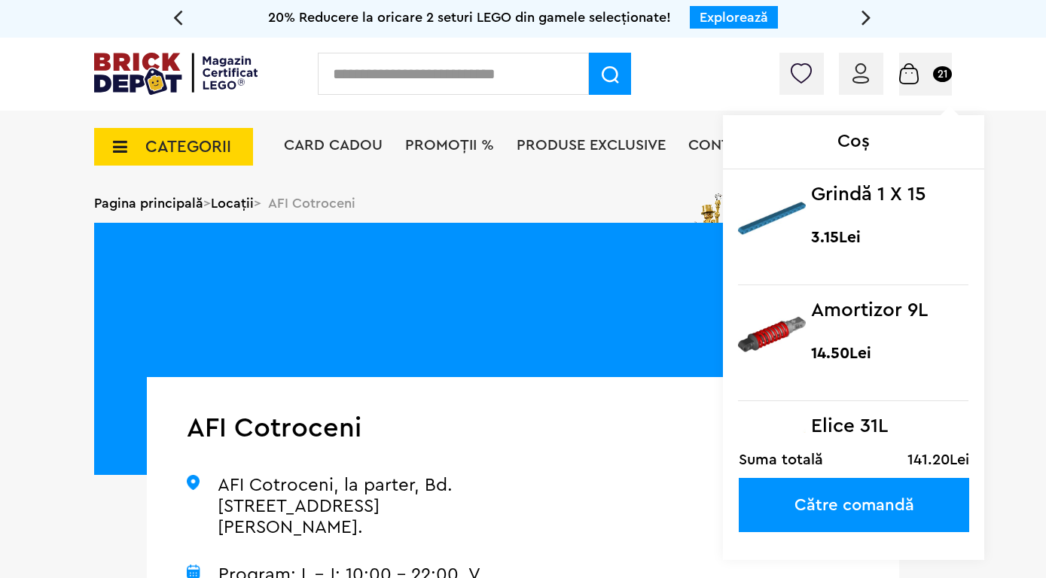
click at [852, 499] on link "Către comandă" at bounding box center [854, 505] width 230 height 54
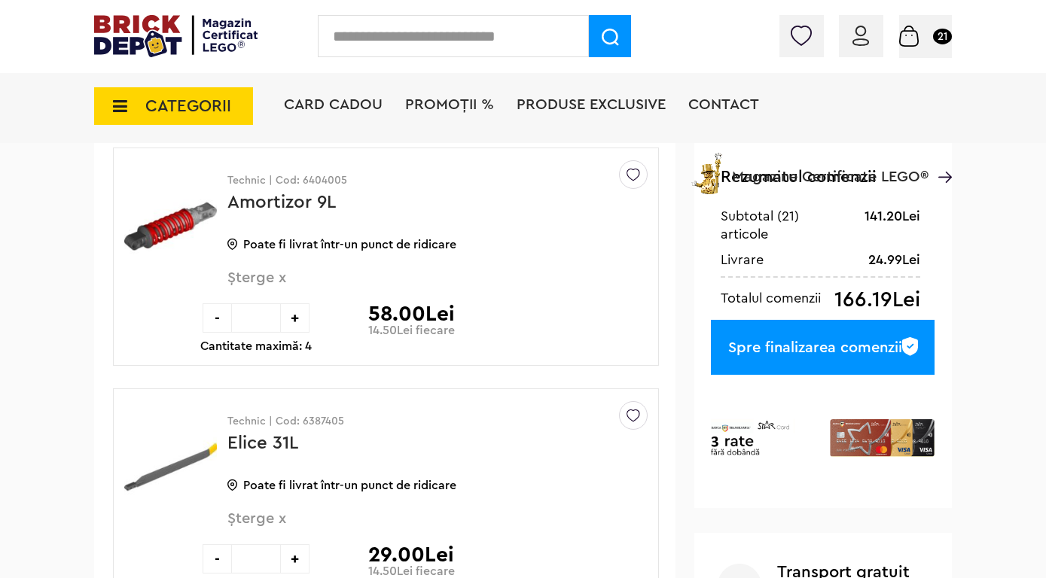
scroll to position [392, 0]
click at [828, 352] on div "Spre finalizarea comenzii" at bounding box center [823, 348] width 224 height 55
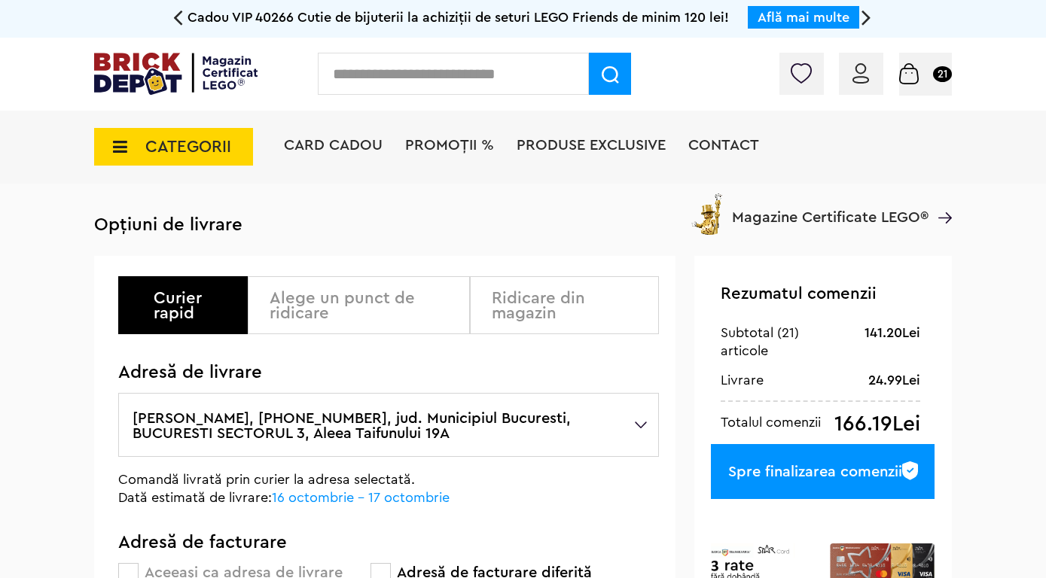
click at [560, 322] on div "Ridicare din magazin" at bounding box center [564, 305] width 189 height 58
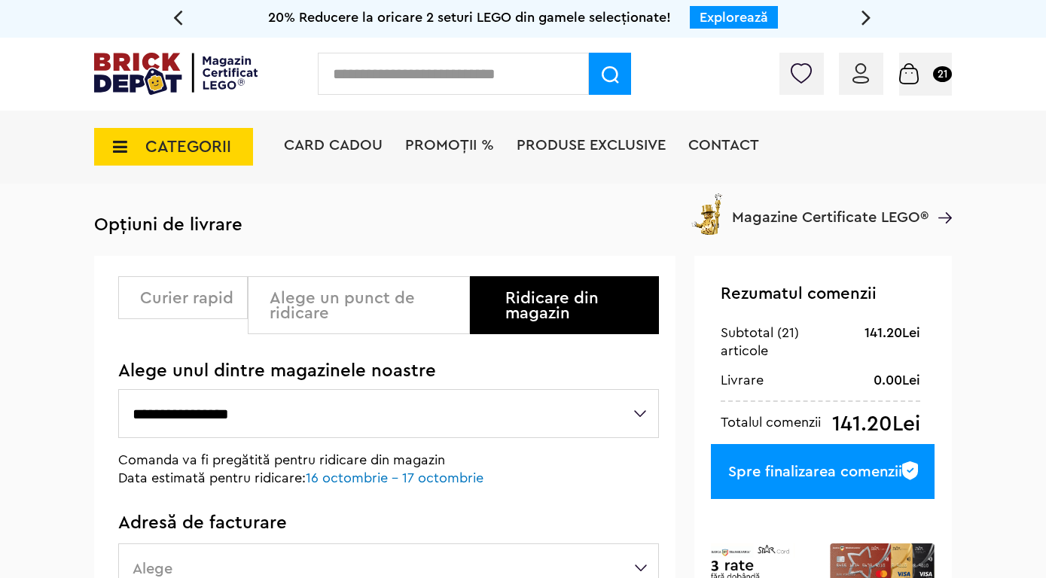
click at [118, 389] on select "**********" at bounding box center [388, 413] width 541 height 49
select select "**"
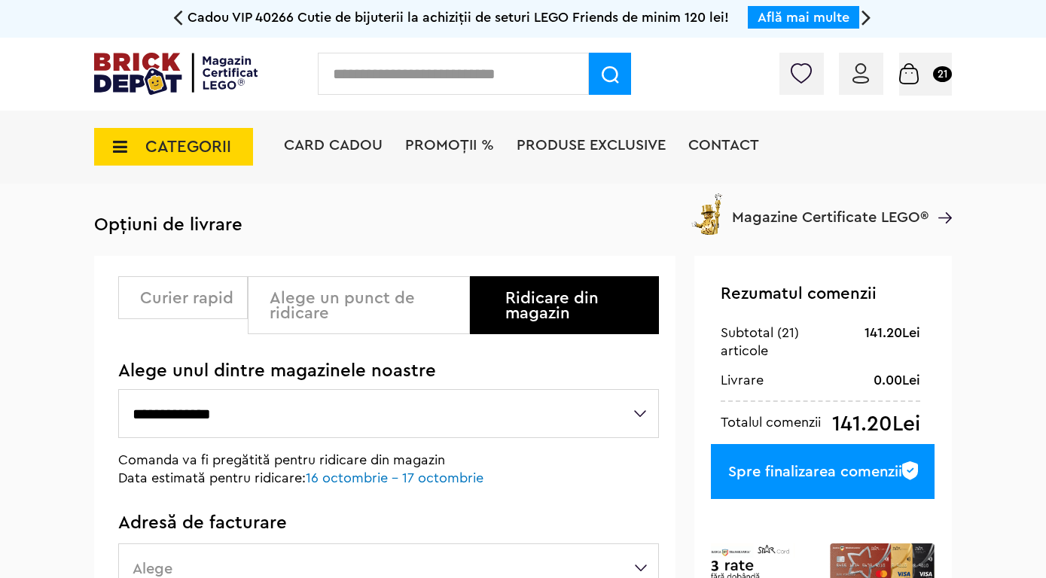
click option "**********" at bounding box center [0, 0] width 0 height 0
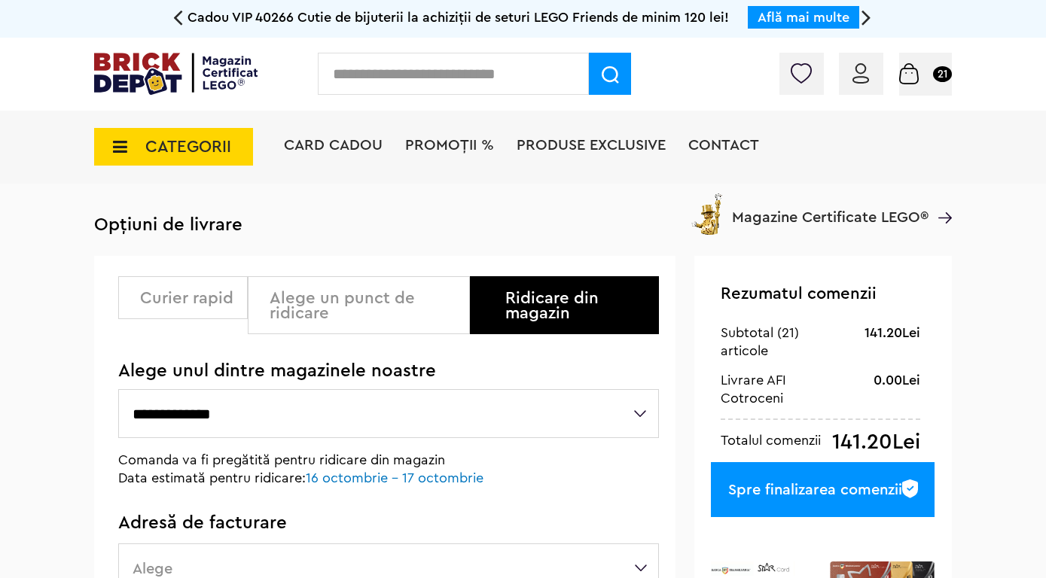
click at [529, 483] on p "Data estimată pentru ridicare: 16 octombrie - 17 octombrie" at bounding box center [325, 478] width 414 height 18
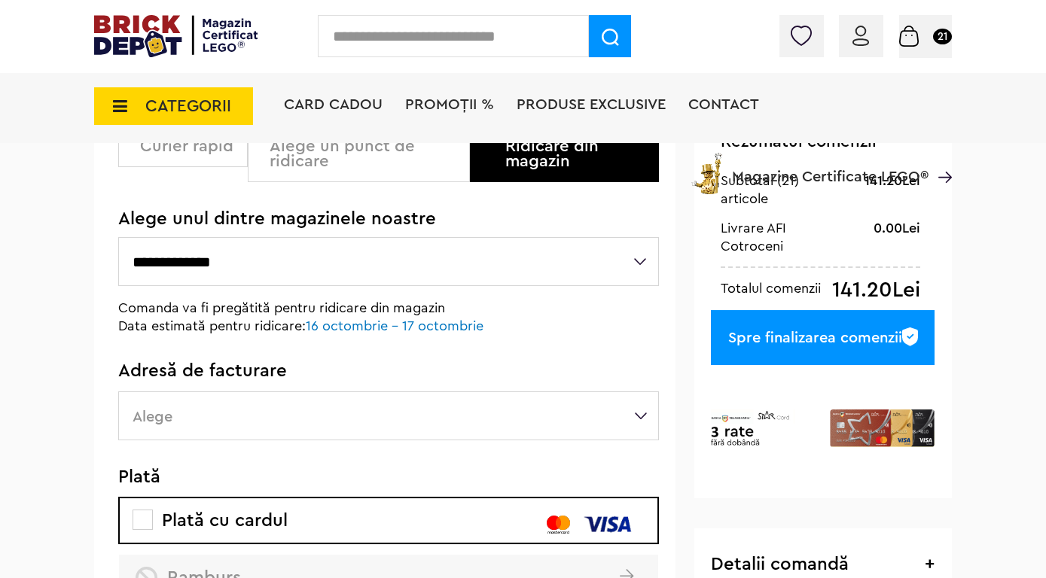
scroll to position [137, 0]
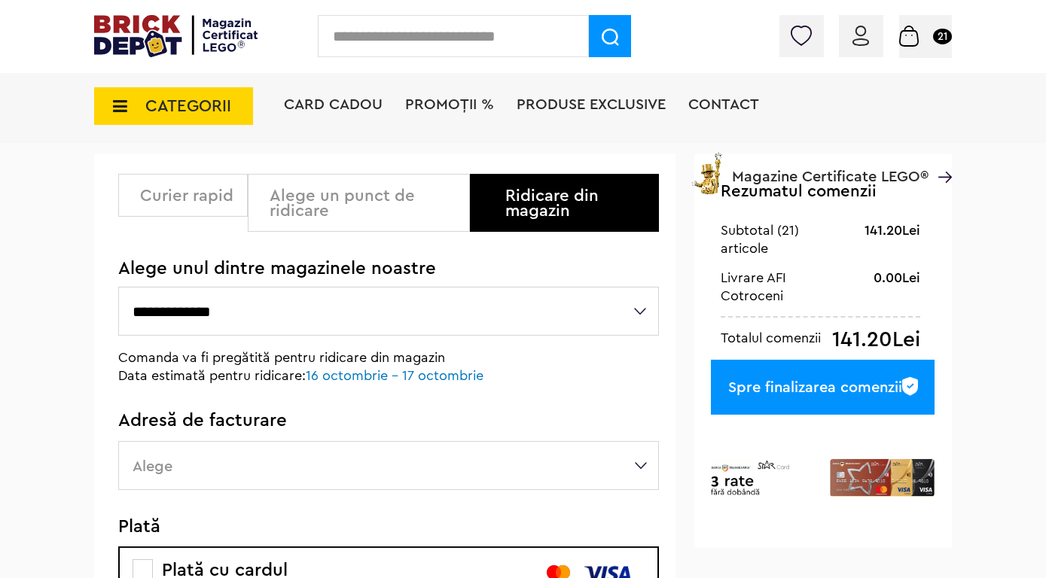
click at [843, 383] on div "Spre finalizarea comenzii" at bounding box center [823, 387] width 224 height 55
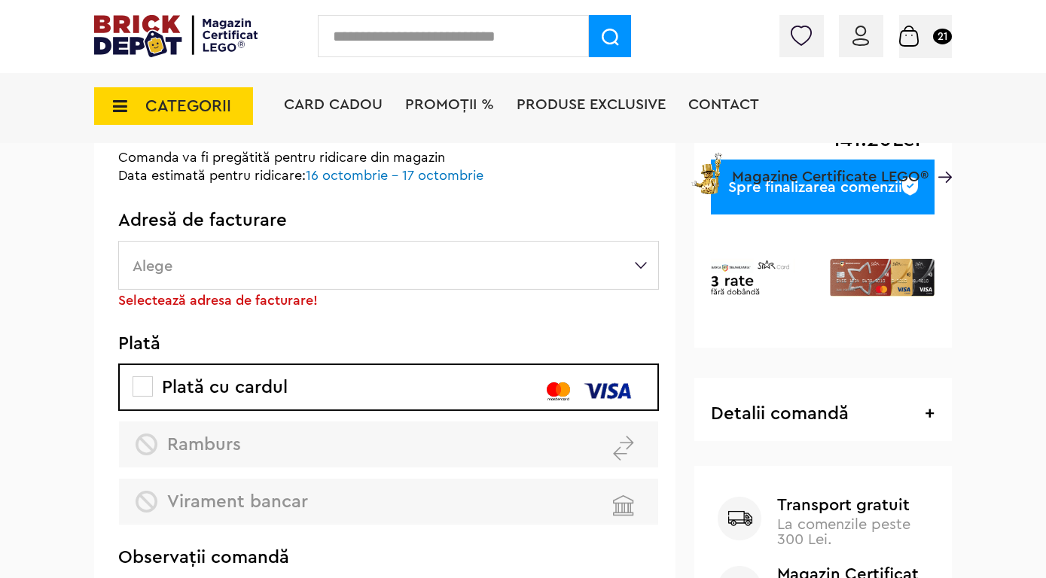
scroll to position [338, 0]
click at [477, 266] on label "Alege" at bounding box center [388, 264] width 541 height 49
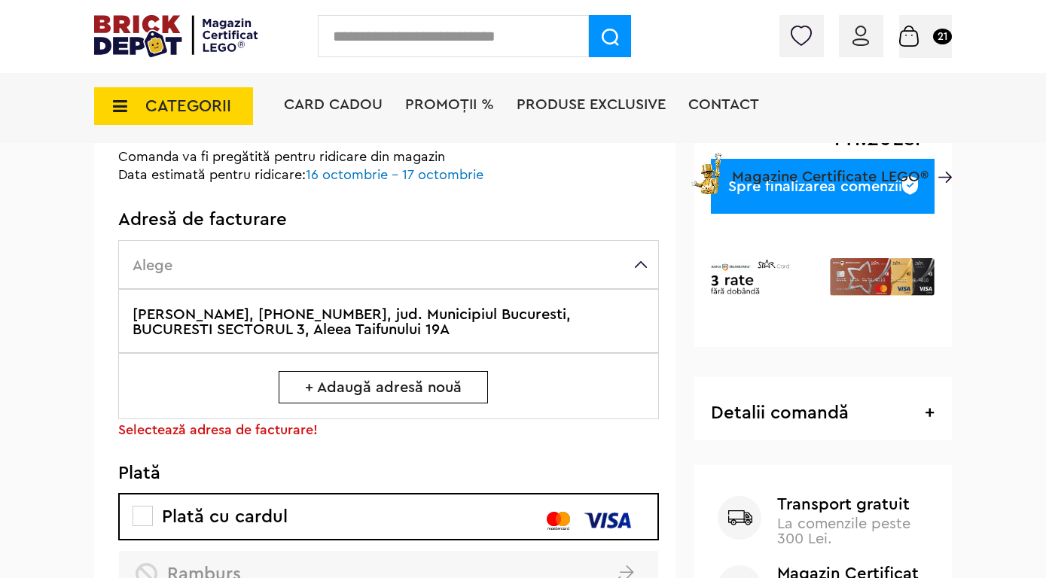
click at [404, 324] on label "Caprariu Felix, +40736678345, jud. Municipiul Bucuresti, BUCURESTI SECTORUL 3, …" at bounding box center [388, 321] width 541 height 64
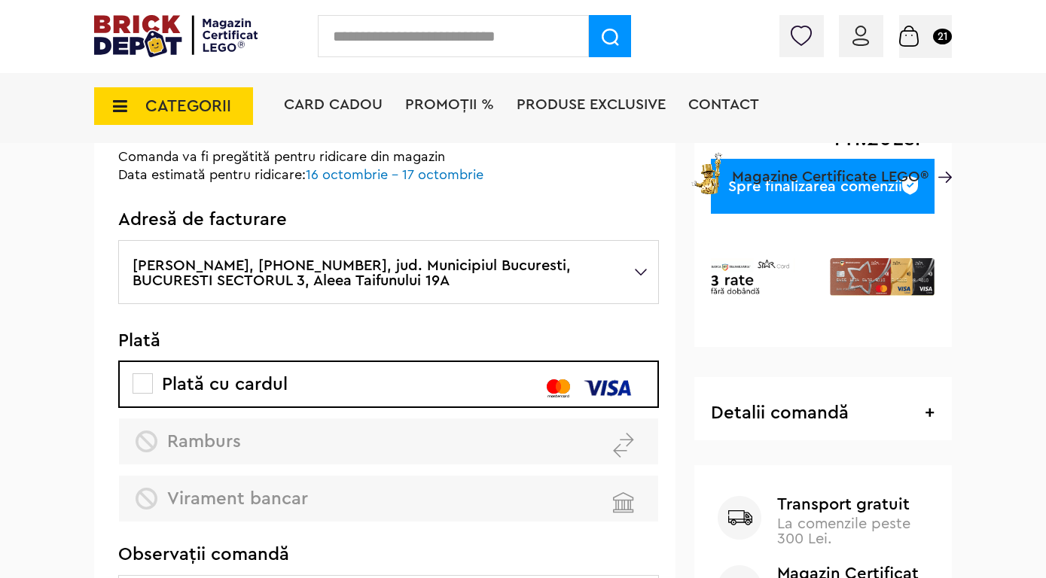
click at [826, 194] on li "Magazine Certificate LEGO®" at bounding box center [820, 168] width 264 height 51
click at [862, 188] on li "Magazine Certificate LEGO®" at bounding box center [820, 168] width 264 height 51
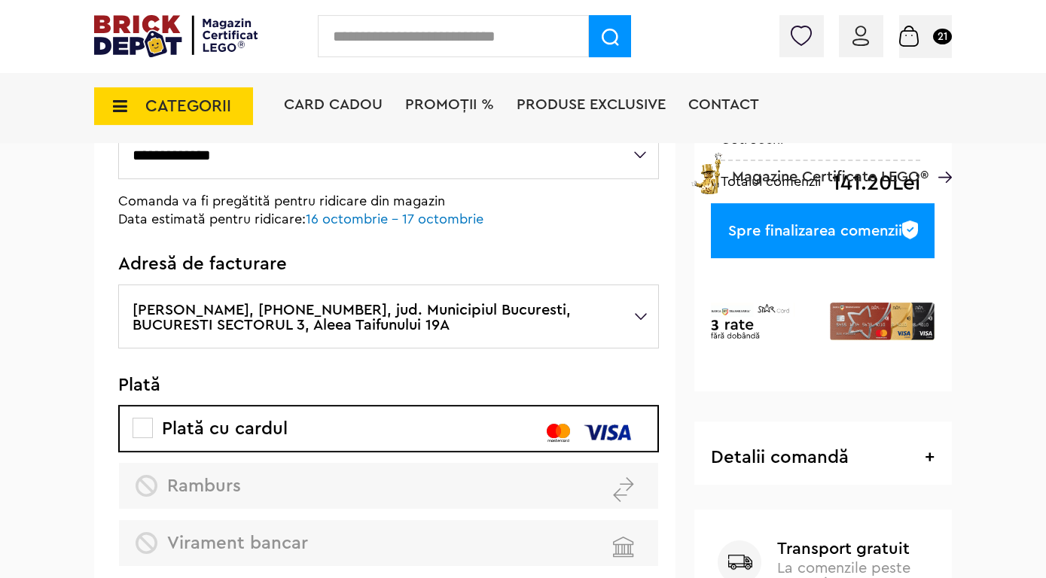
scroll to position [306, 0]
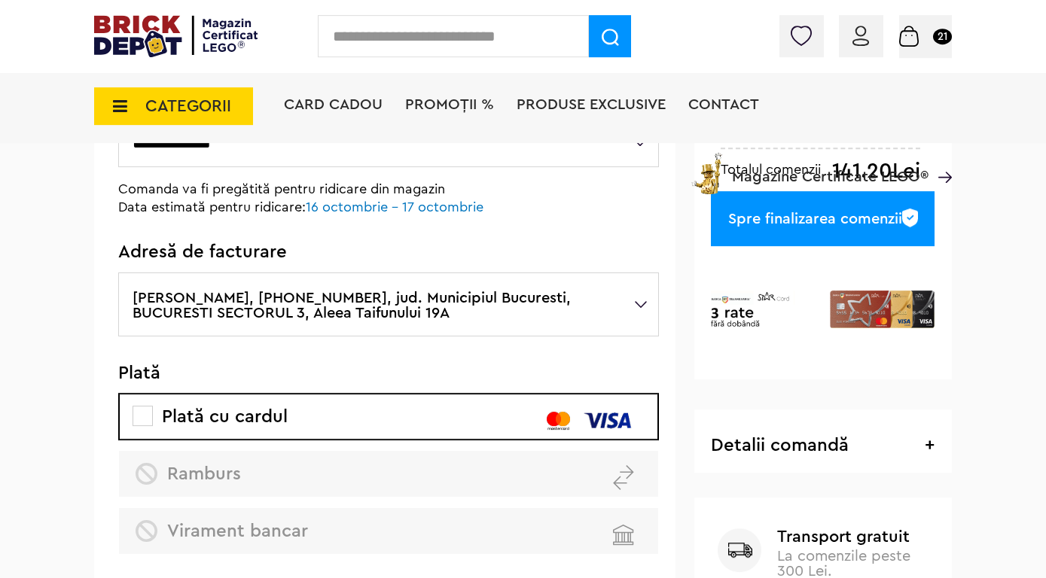
click at [527, 417] on label "Plată cu cardul" at bounding box center [388, 417] width 539 height 46
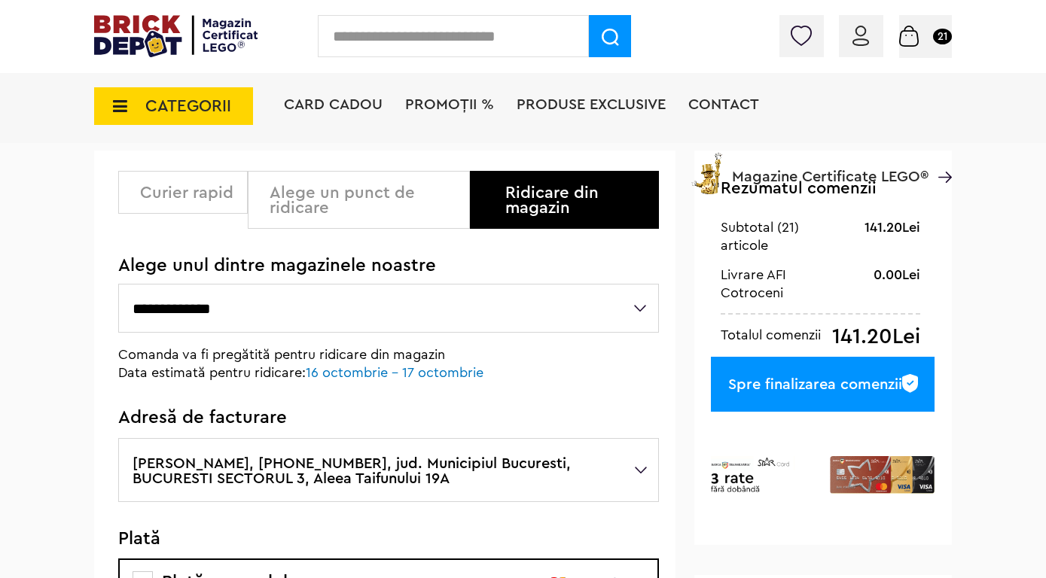
scroll to position [141, 0]
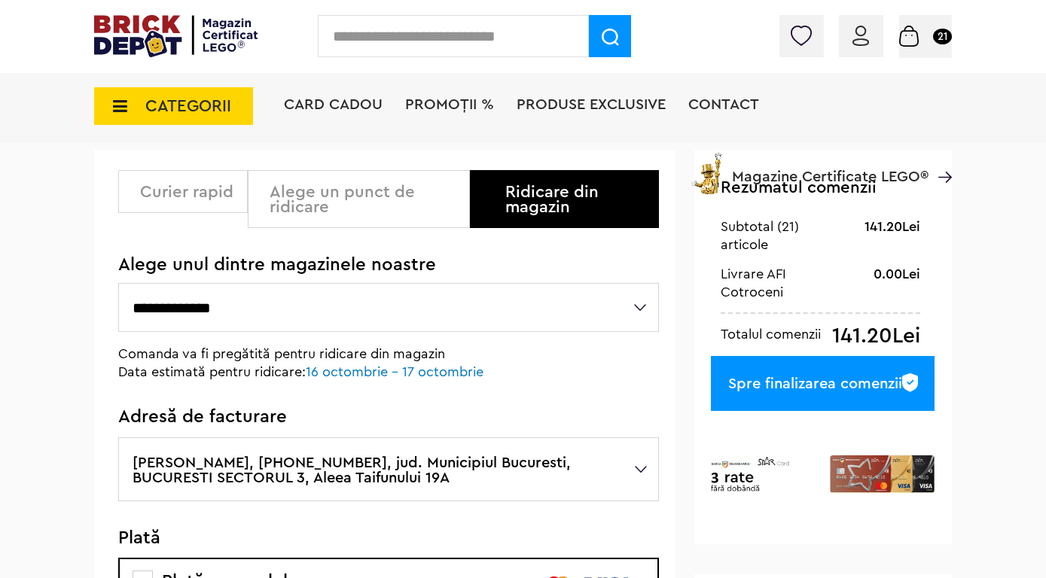
click at [803, 396] on div "Spre finalizarea comenzii" at bounding box center [823, 383] width 224 height 55
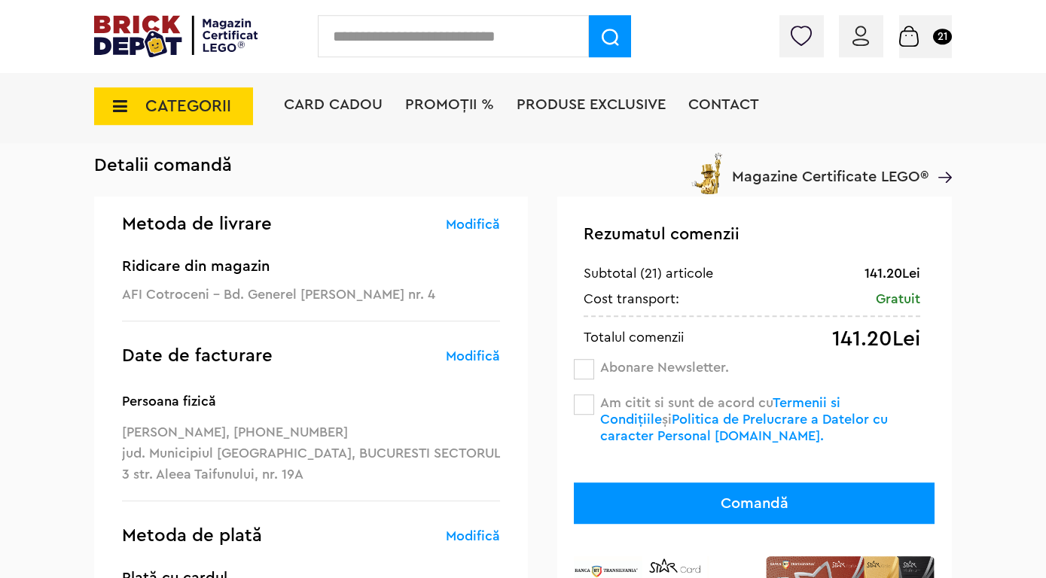
scroll to position [93, 0]
click at [583, 405] on span at bounding box center [584, 405] width 20 height 20
click at [744, 510] on button "Comandă" at bounding box center [754, 503] width 361 height 41
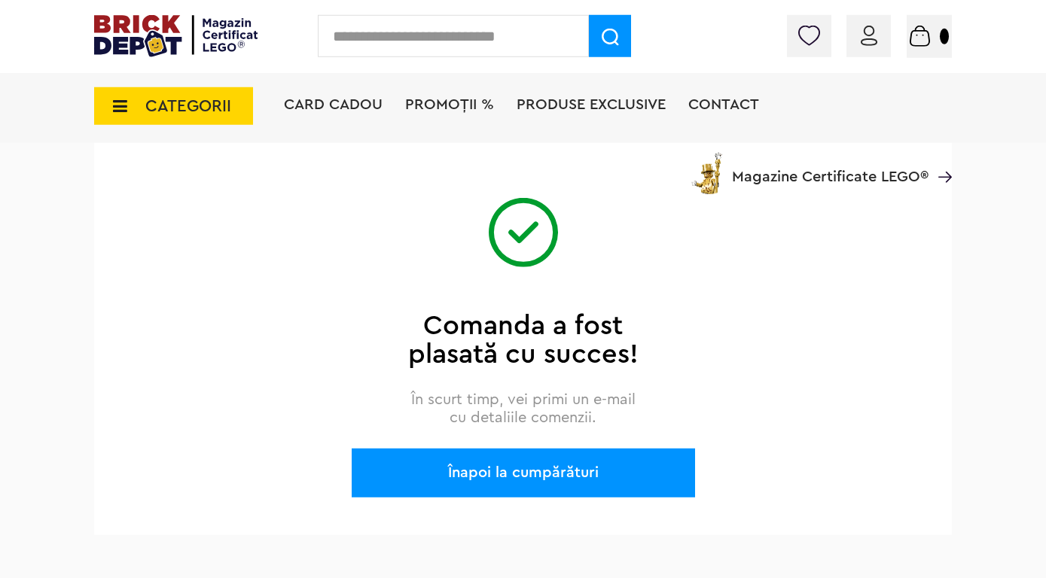
scroll to position [130, 0]
